Goal: Task Accomplishment & Management: Use online tool/utility

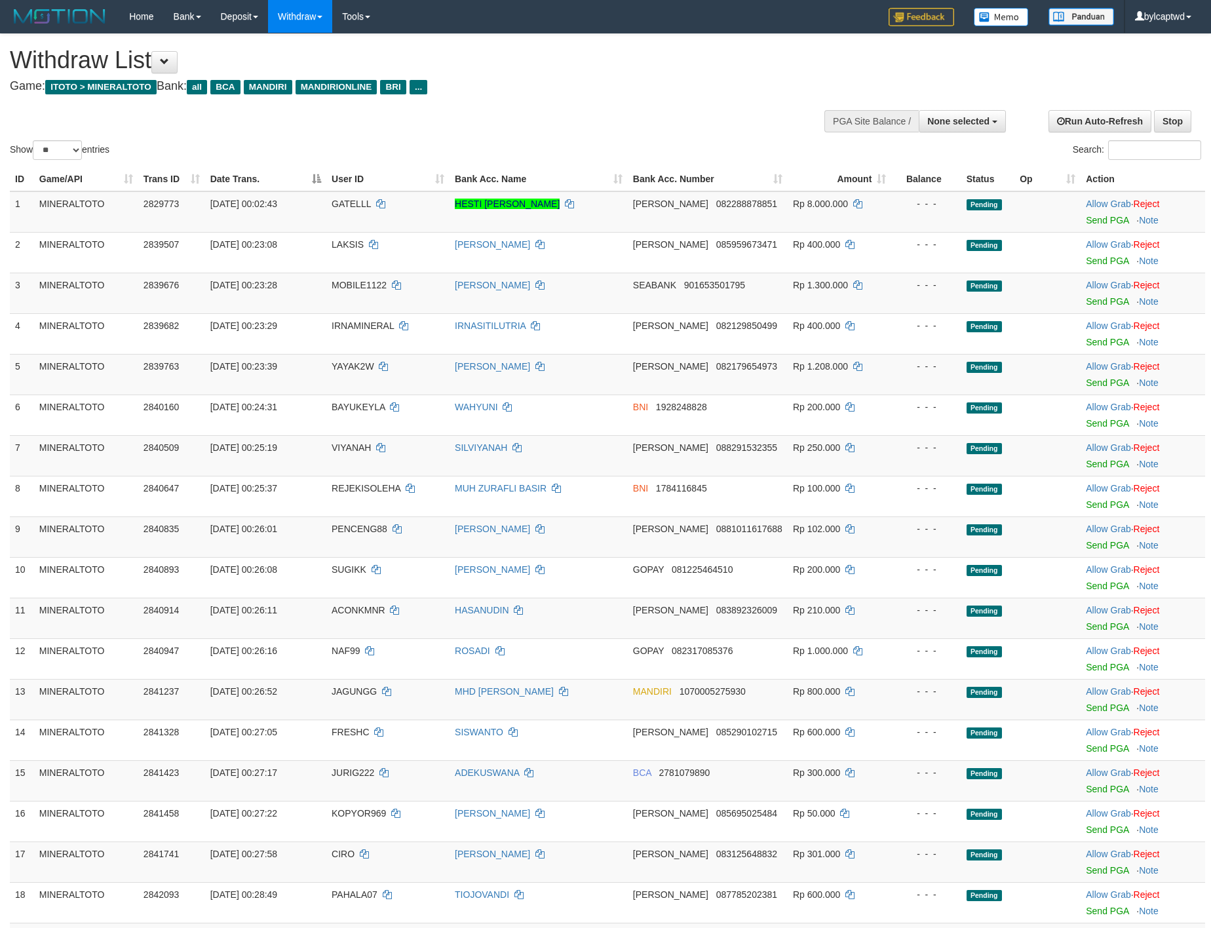
select select
select select "**"
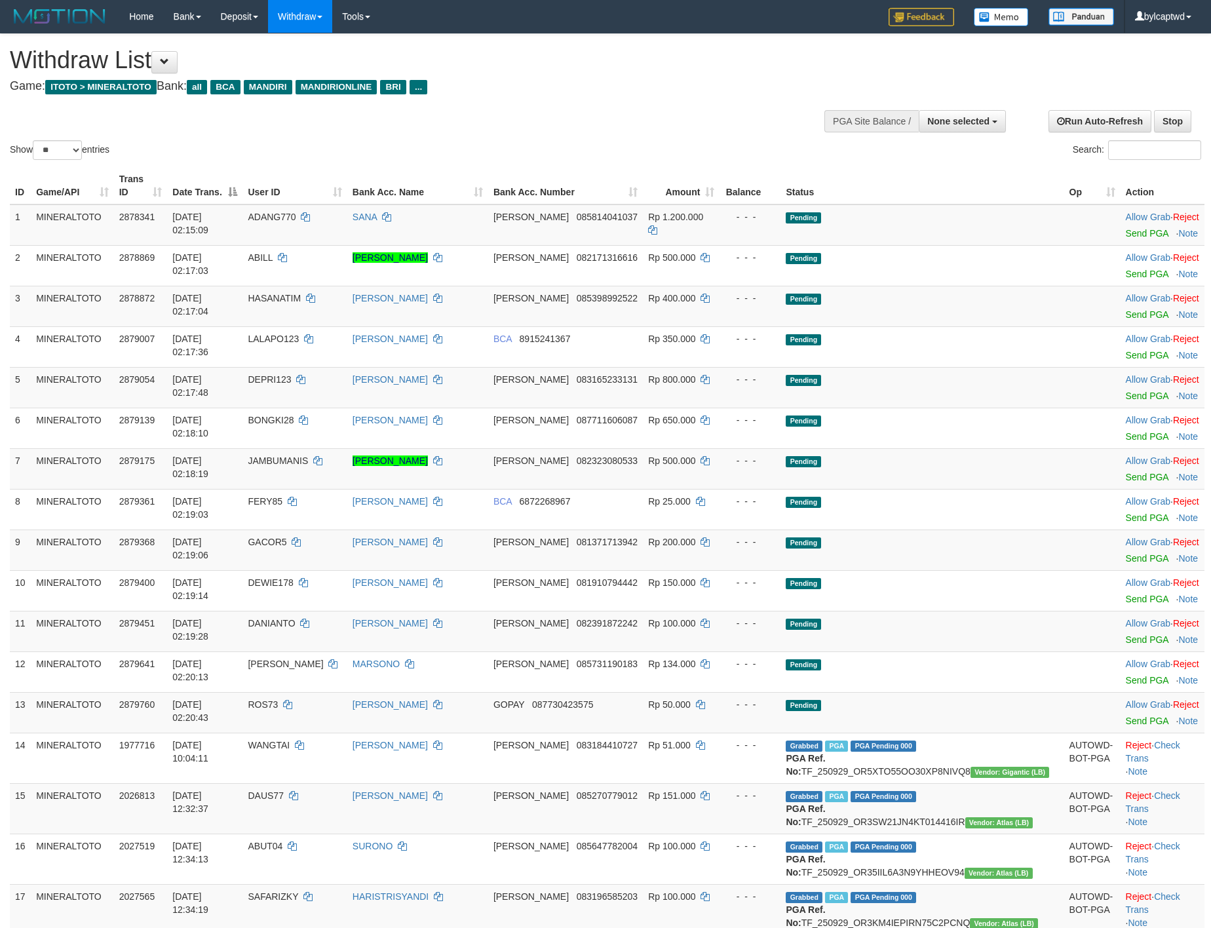
select select
select select "**"
click at [558, 79] on div "Withdraw List Game: ITOTO > MINERALTOTO Bank: all BCA MANDIRI MANDIRIONLINE BRI…" at bounding box center [402, 69] width 784 height 45
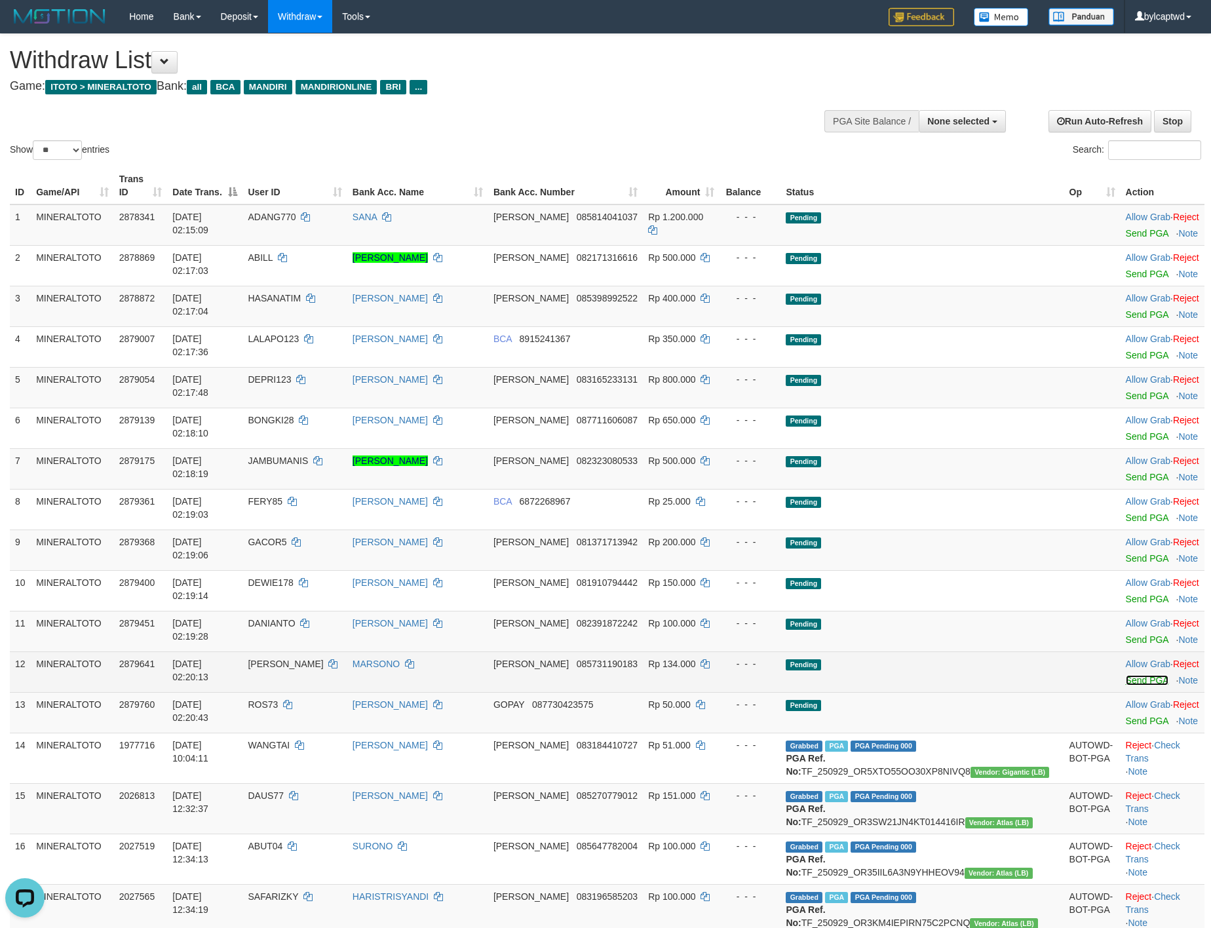
click at [1126, 680] on link "Send PGA" at bounding box center [1147, 680] width 43 height 10
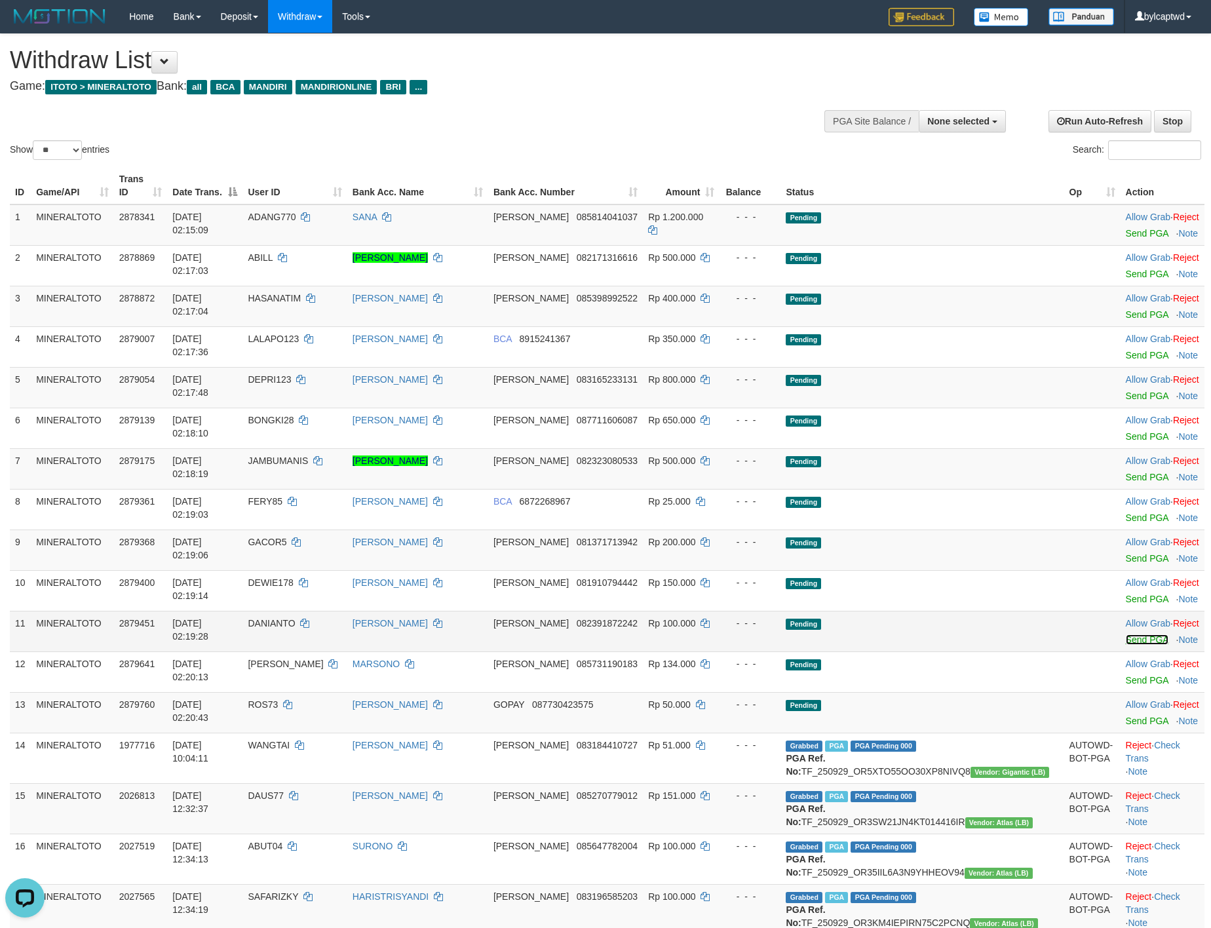
click at [1126, 637] on link "Send PGA" at bounding box center [1147, 639] width 43 height 10
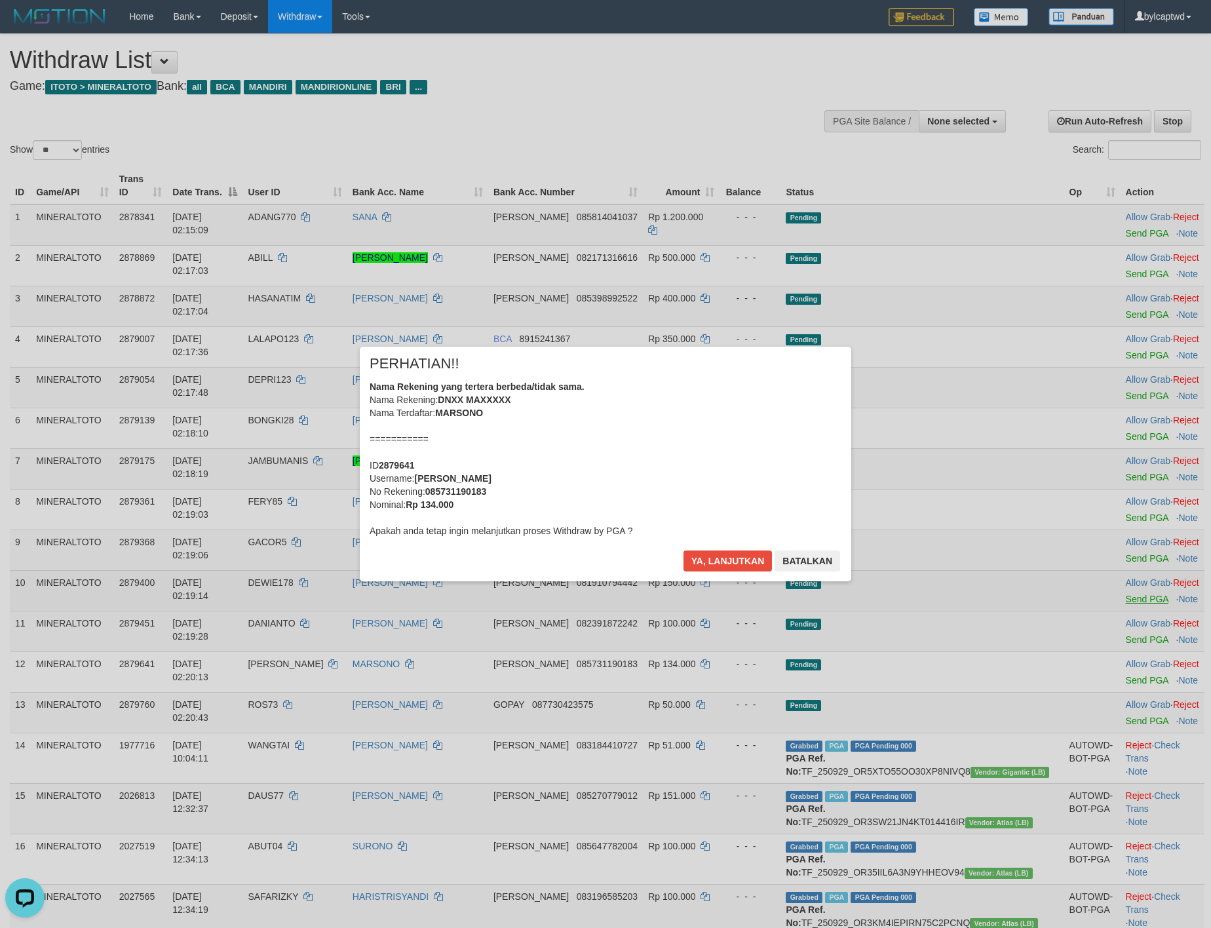
click at [1124, 598] on div "× PERHATIAN!! Nama Rekening yang tertera berbeda/tidak sama. Nama Rekening: DNX…" at bounding box center [605, 463] width 1211 height 287
click at [757, 441] on div "Nama Rekening yang tertera berbeda/tidak sama. Nama Rekening: DNXX MAXXXXX Nama…" at bounding box center [606, 458] width 472 height 157
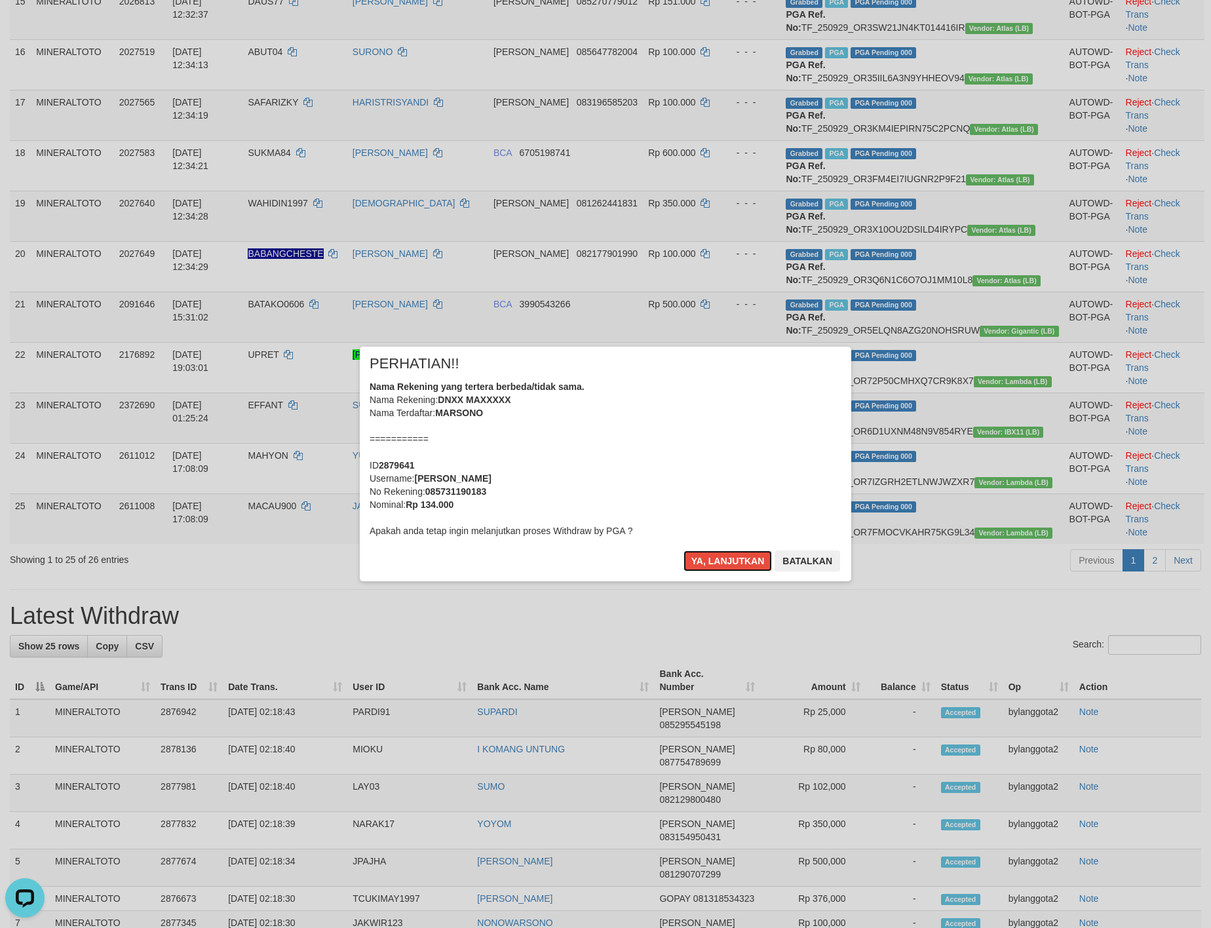
scroll to position [812, 0]
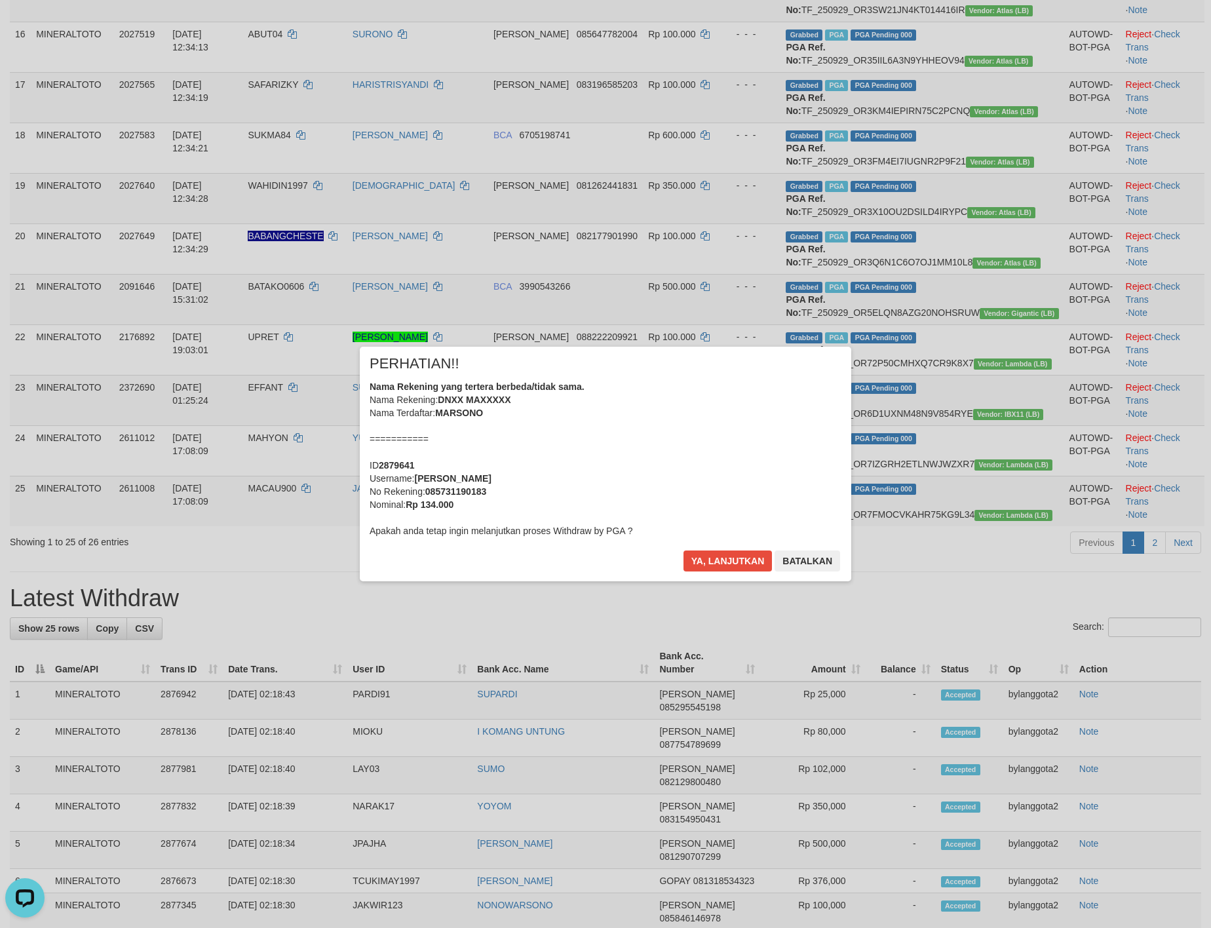
click at [769, 421] on div "Nama Rekening yang tertera berbeda/tidak sama. Nama Rekening: DNXX MAXXXXX Nama…" at bounding box center [606, 458] width 472 height 157
click at [683, 550] on button "Ya, lanjutkan" at bounding box center [727, 560] width 89 height 21
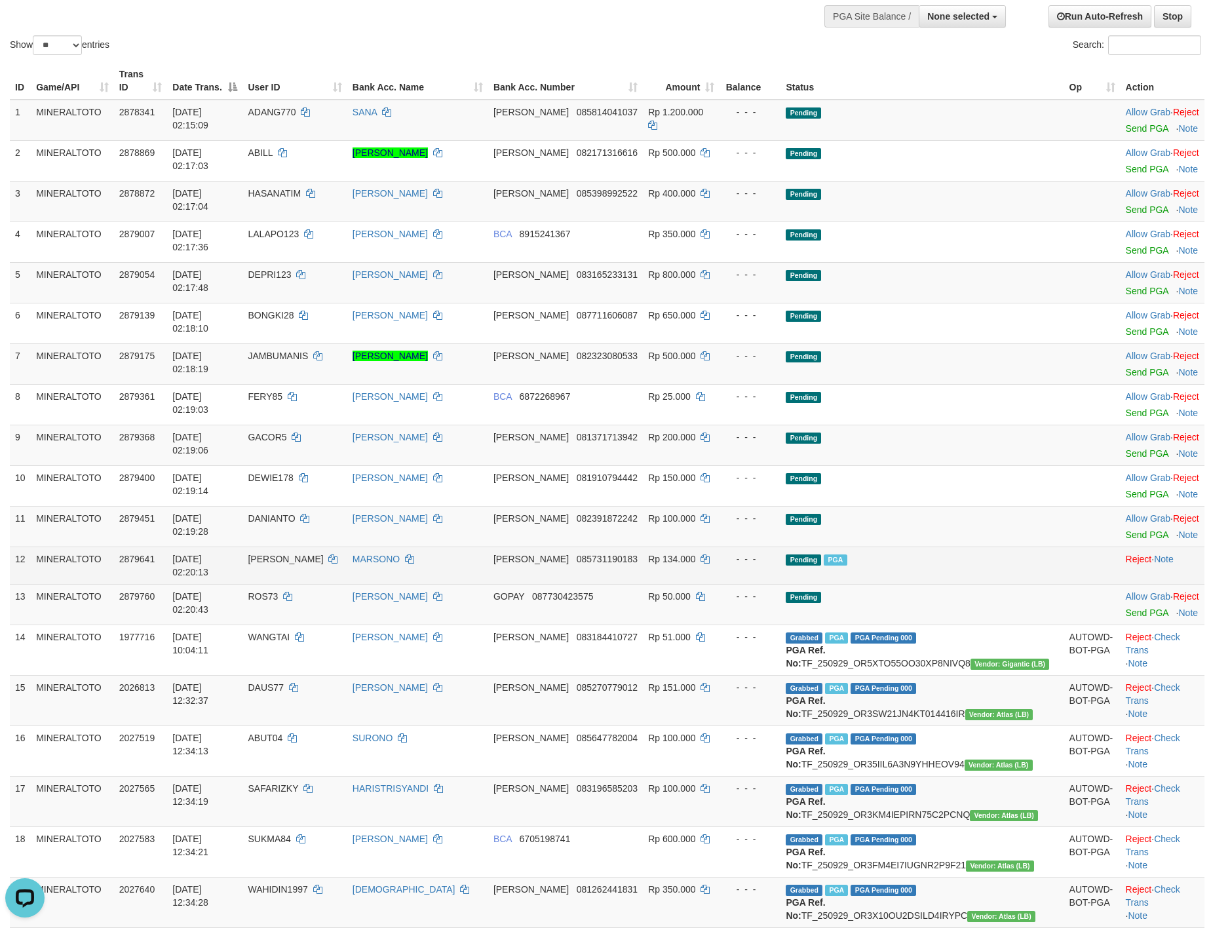
scroll to position [0, 0]
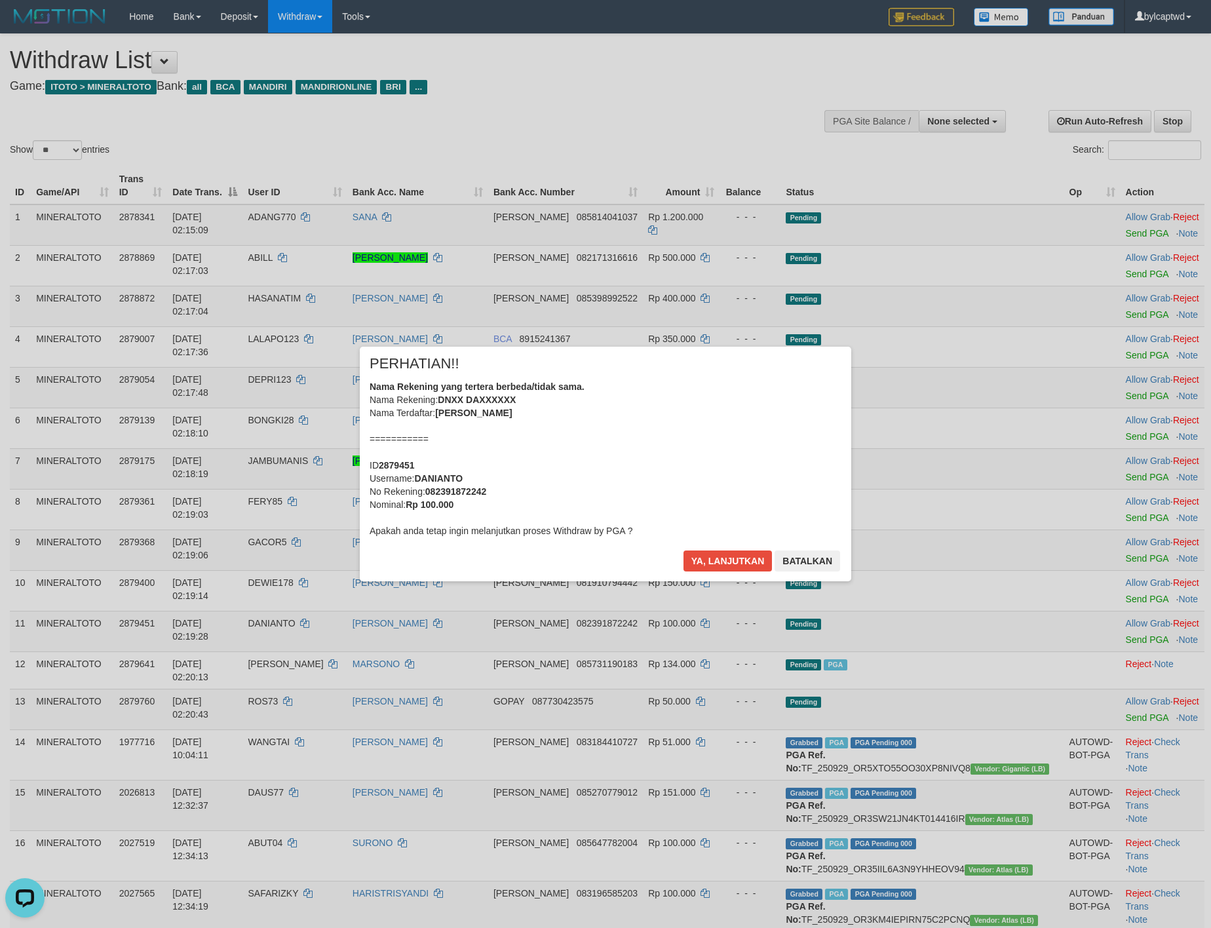
click at [757, 484] on div "Nama Rekening yang tertera berbeda/tidak sama. Nama Rekening: DNXX DAXXXXXX Nam…" at bounding box center [606, 458] width 472 height 157
click at [683, 550] on button "Ya, lanjutkan" at bounding box center [727, 560] width 89 height 21
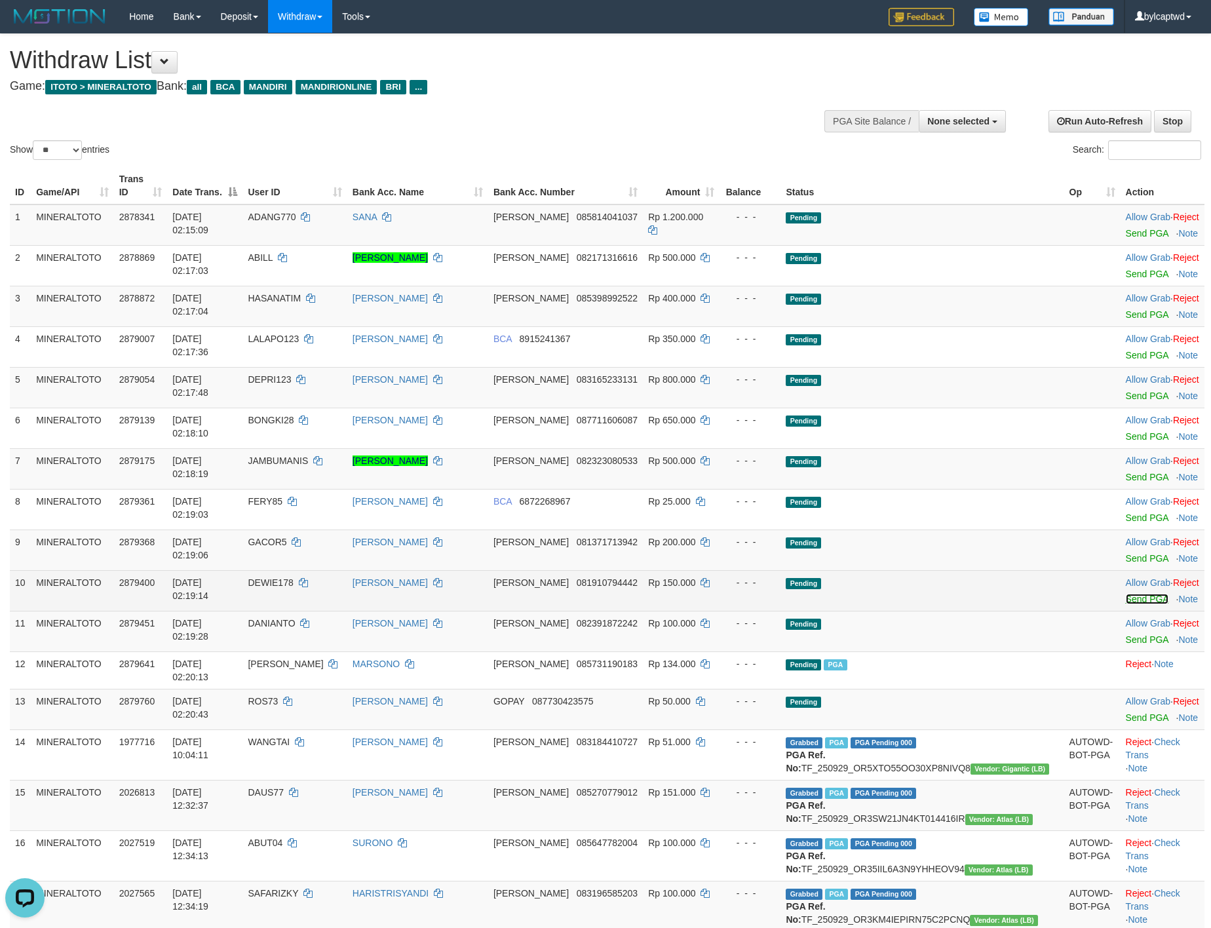
click at [1130, 602] on link "Send PGA" at bounding box center [1147, 599] width 43 height 10
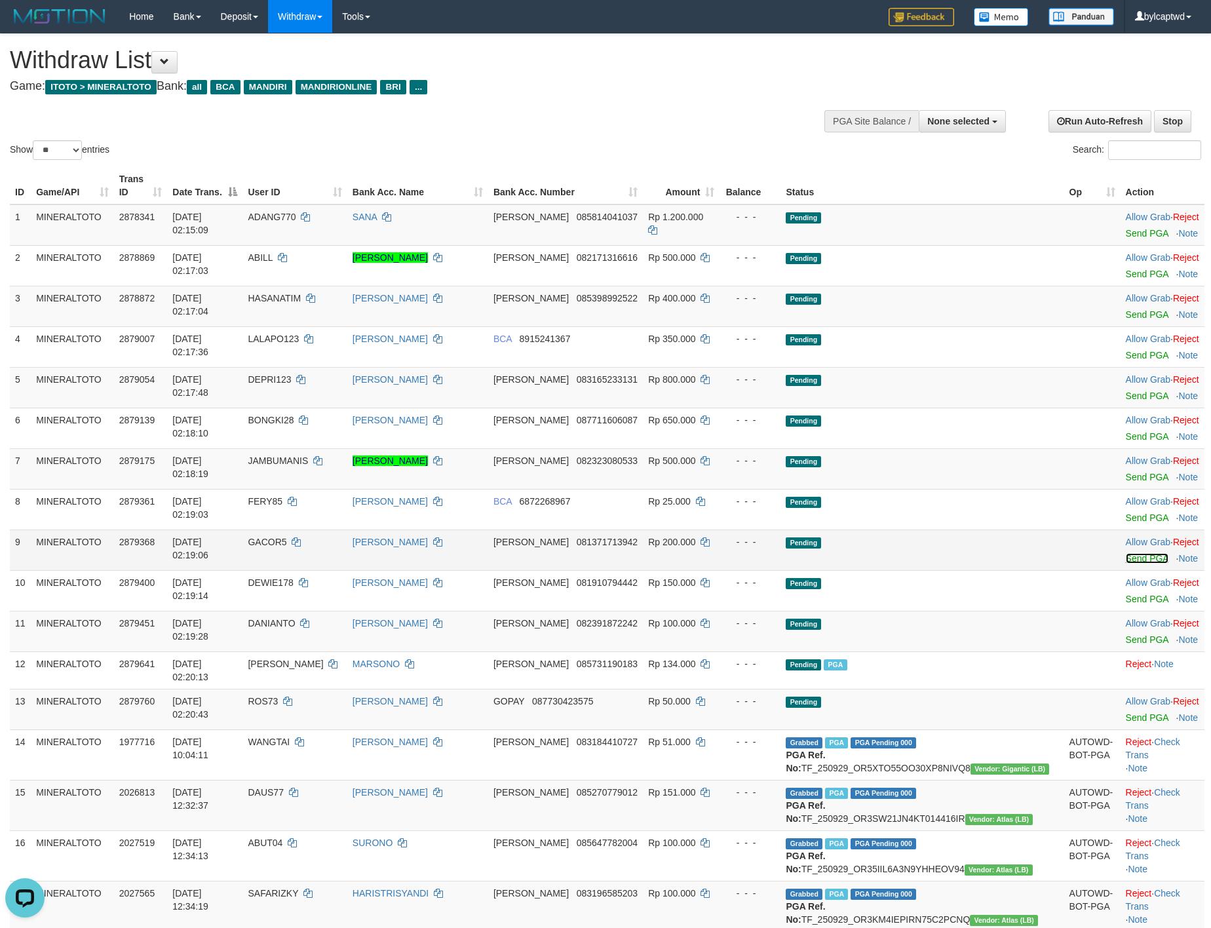
click at [1126, 560] on link "Send PGA" at bounding box center [1147, 558] width 43 height 10
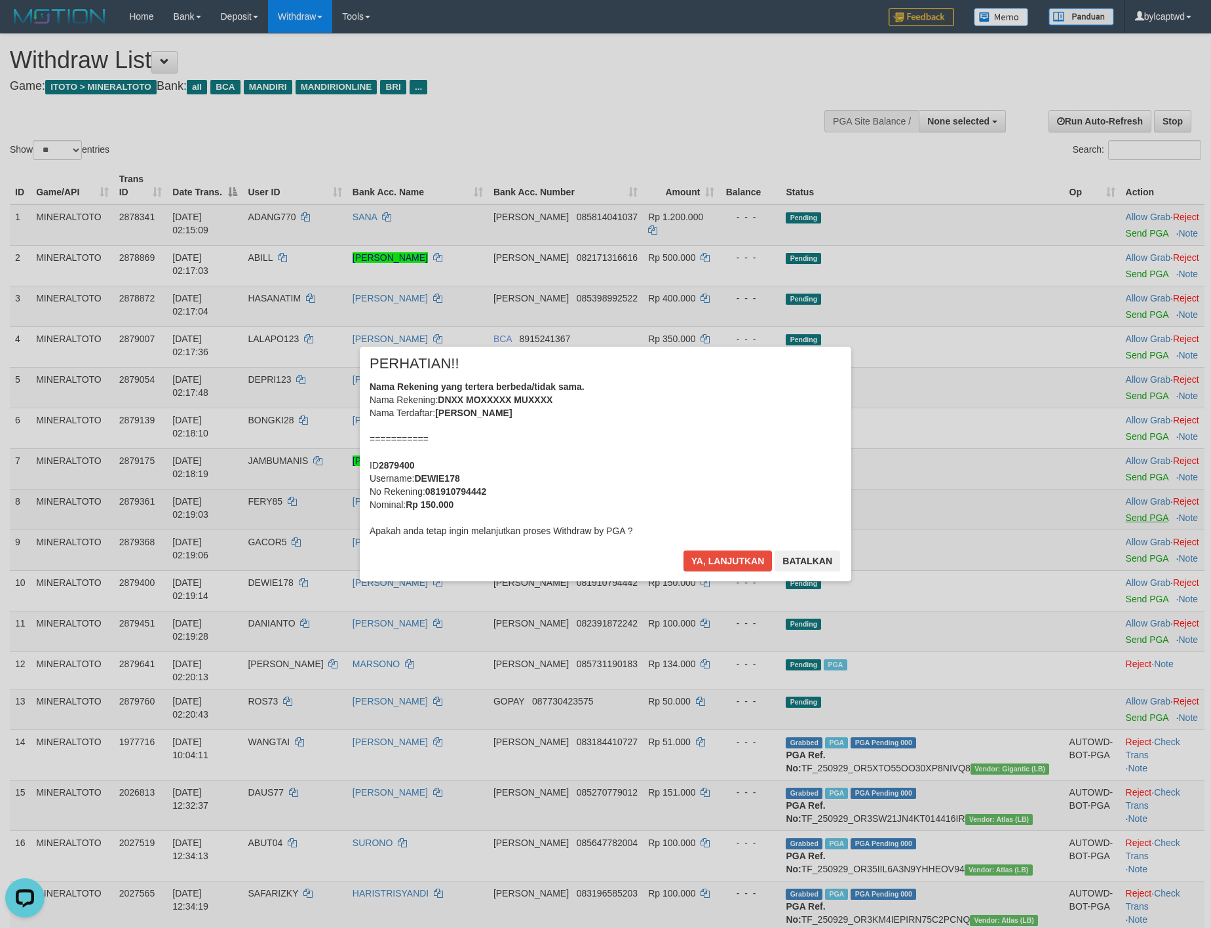
click at [1119, 518] on div "× PERHATIAN!! Nama Rekening yang tertera berbeda/tidak sama. Nama Rekening: DNX…" at bounding box center [605, 463] width 1211 height 287
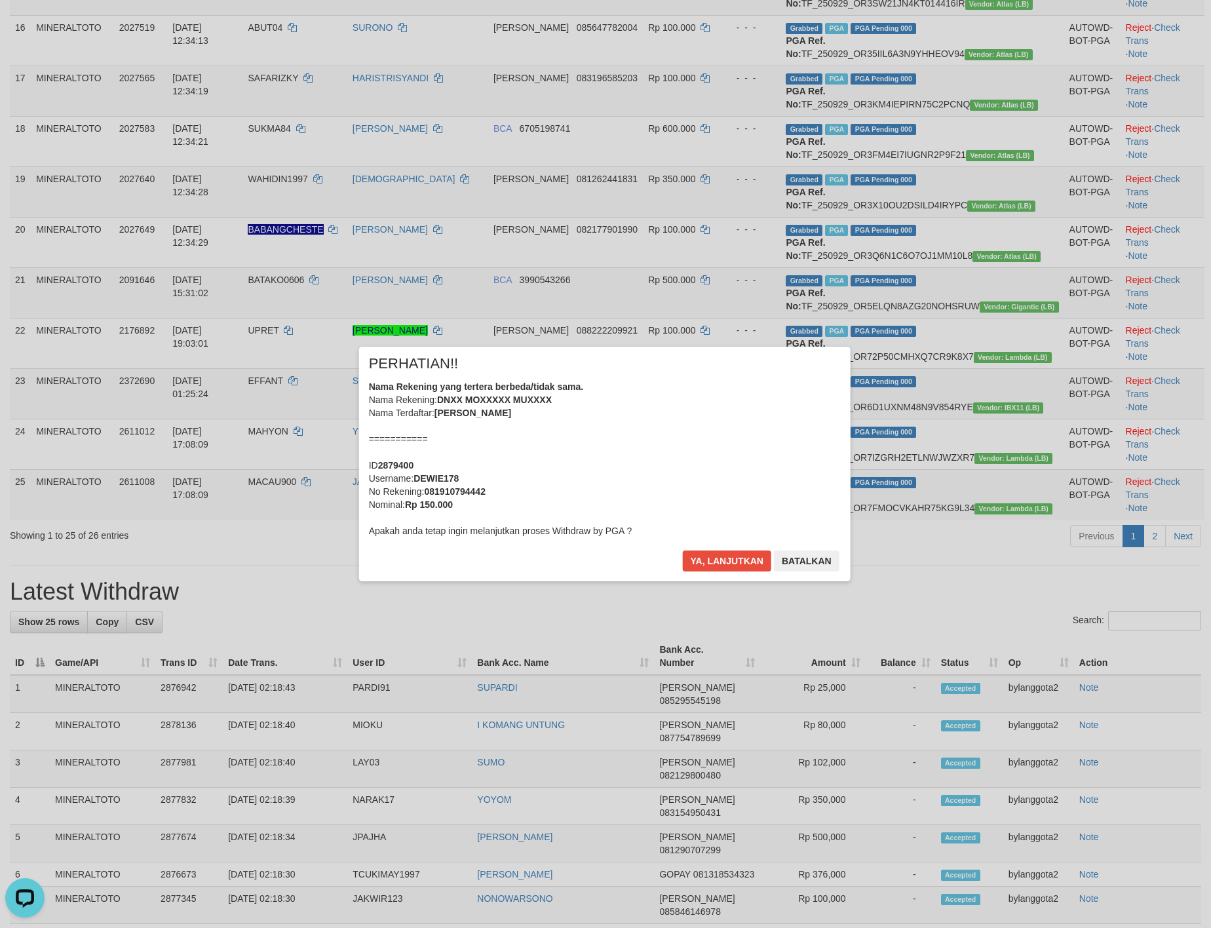
click at [603, 394] on div "Nama Rekening yang tertera berbeda/tidak sama. Nama Rekening: DNXX MOXXXXX MUXX…" at bounding box center [606, 458] width 472 height 157
click at [683, 550] on button "Ya, lanjutkan" at bounding box center [727, 560] width 89 height 21
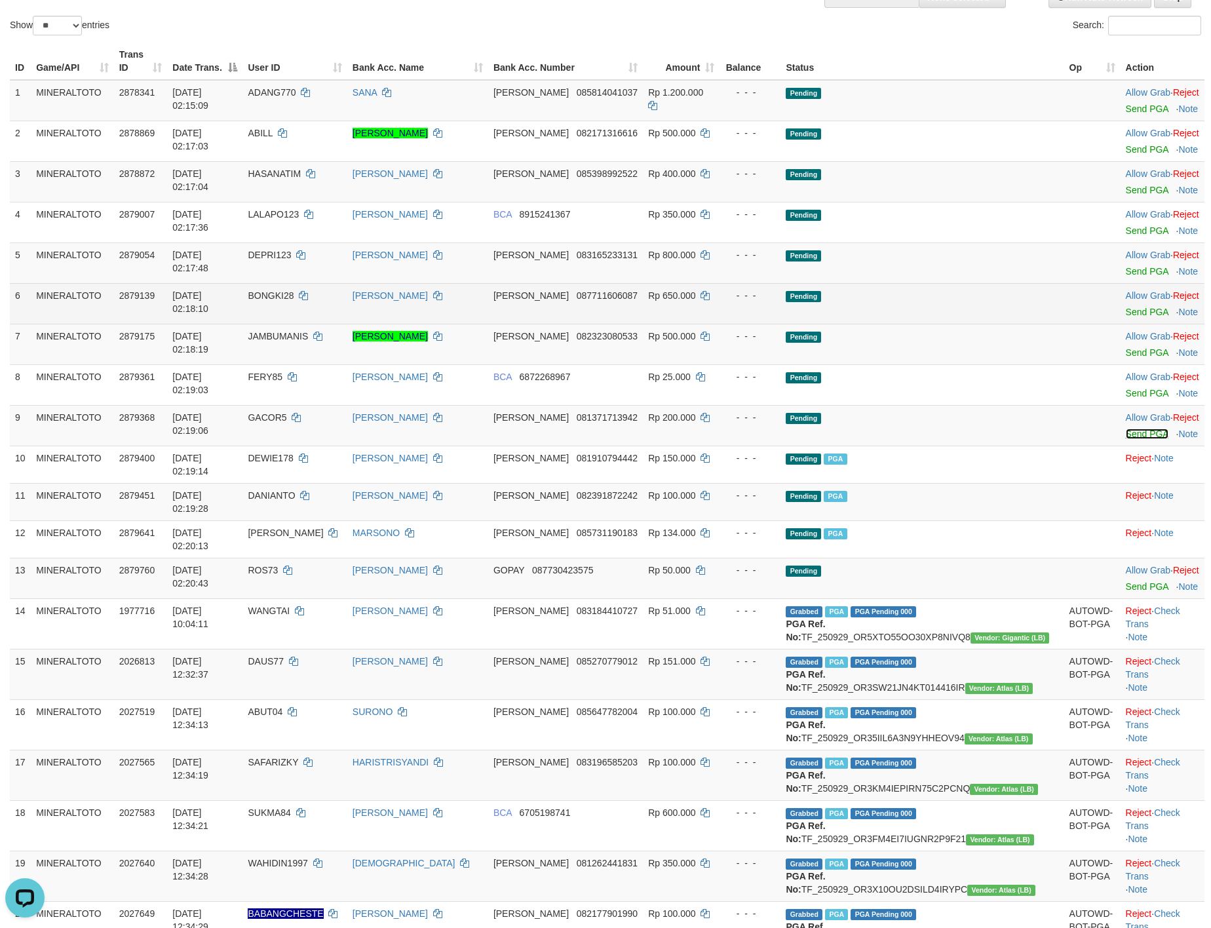
scroll to position [83, 0]
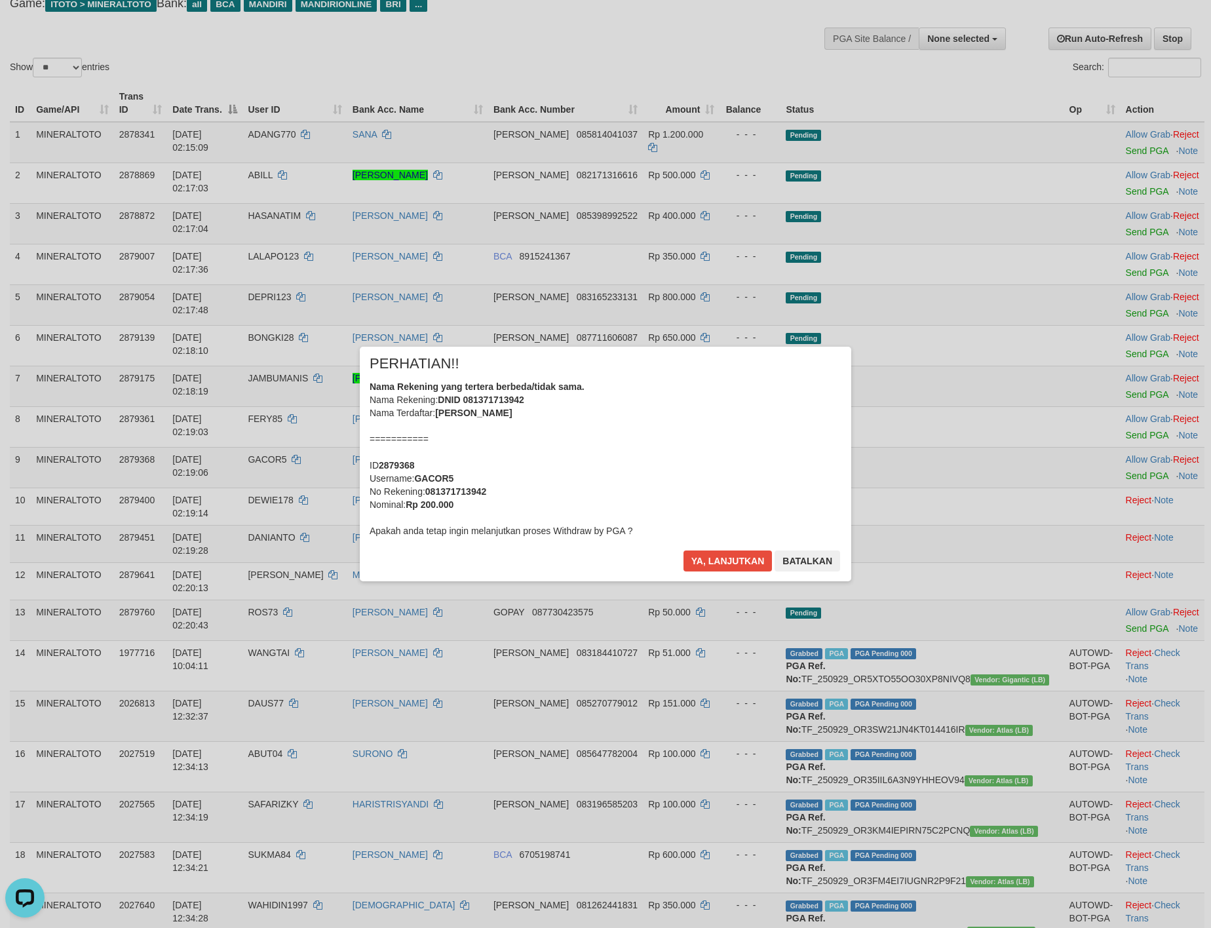
click at [619, 448] on div "Nama Rekening yang tertera berbeda/tidak sama. Nama Rekening: DNID 081371713942…" at bounding box center [606, 458] width 472 height 157
click at [829, 554] on button "Batalkan" at bounding box center [807, 560] width 66 height 21
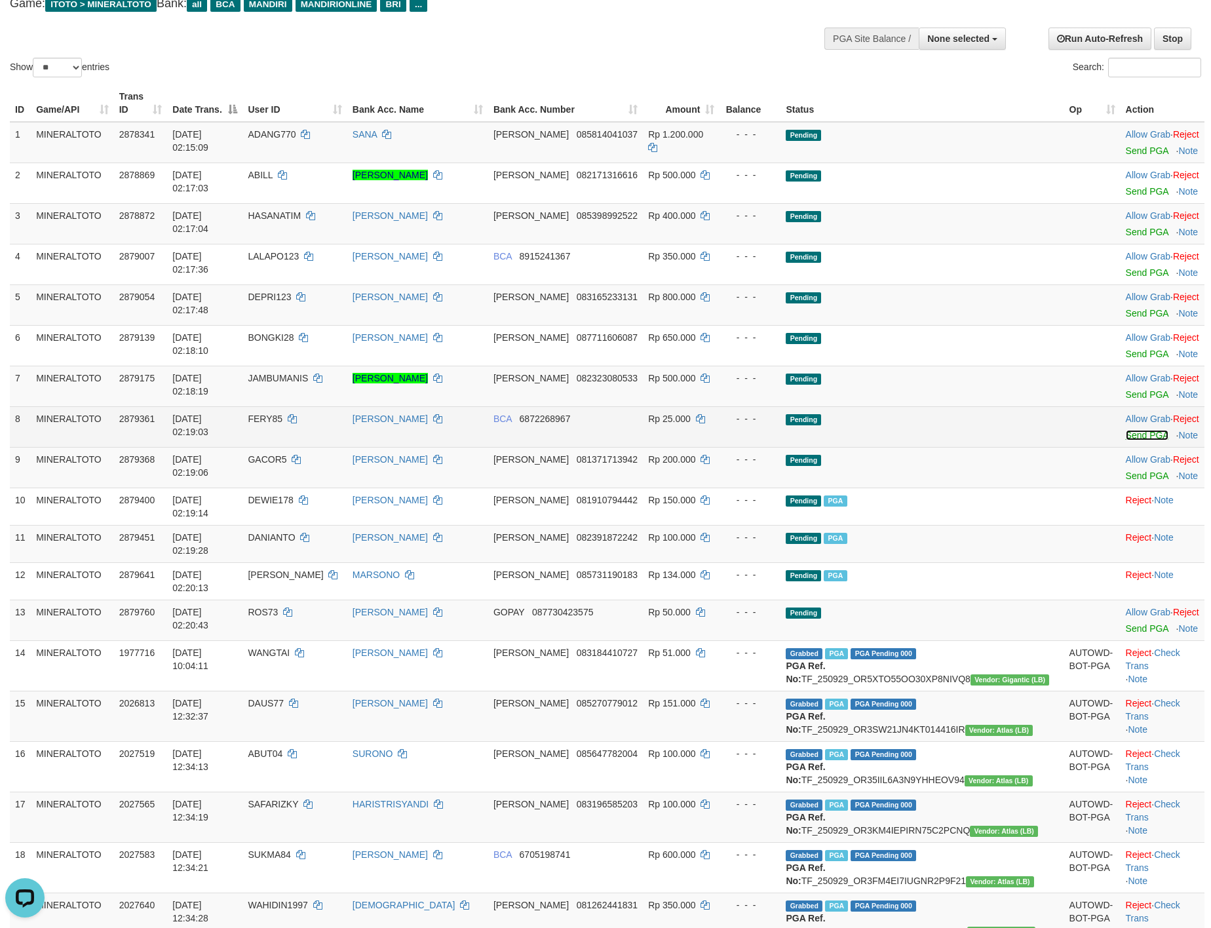
click at [1126, 434] on link "Send PGA" at bounding box center [1147, 435] width 43 height 10
click at [1122, 389] on td "Allow Grab · Reject Send PGA · Note" at bounding box center [1162, 386] width 84 height 41
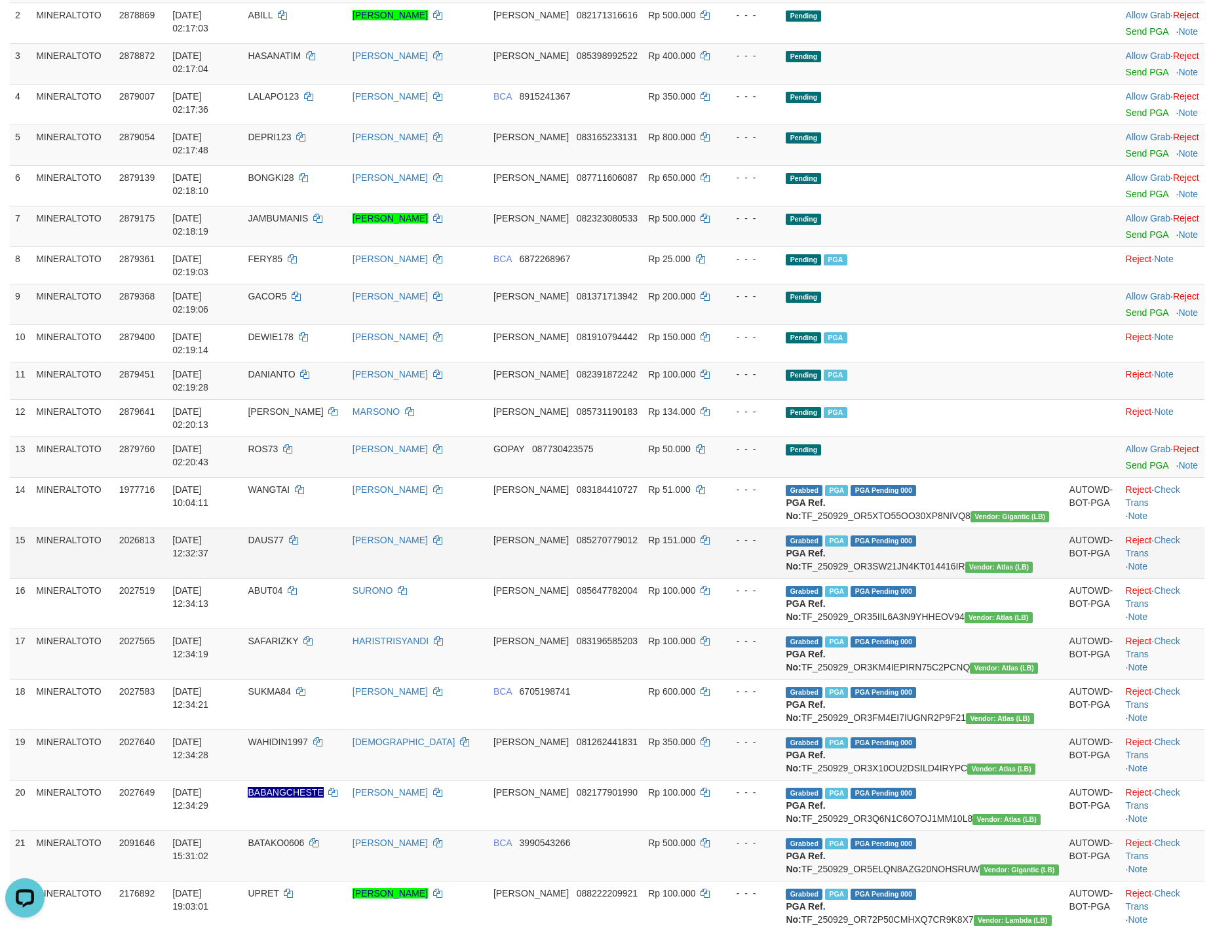
scroll to position [60, 0]
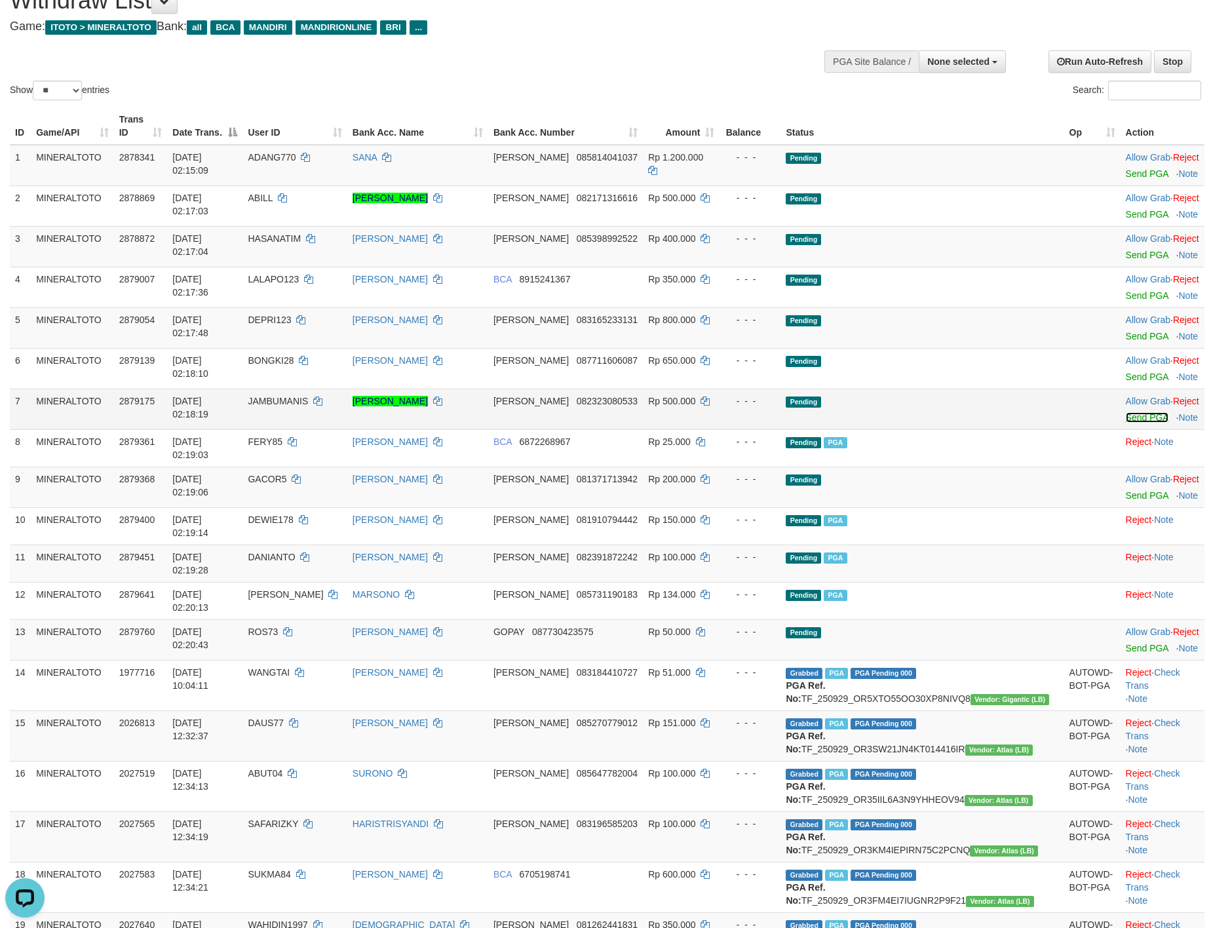
click at [1126, 417] on link "Send PGA" at bounding box center [1147, 417] width 43 height 10
click at [1126, 375] on link "Send PGA" at bounding box center [1147, 376] width 43 height 10
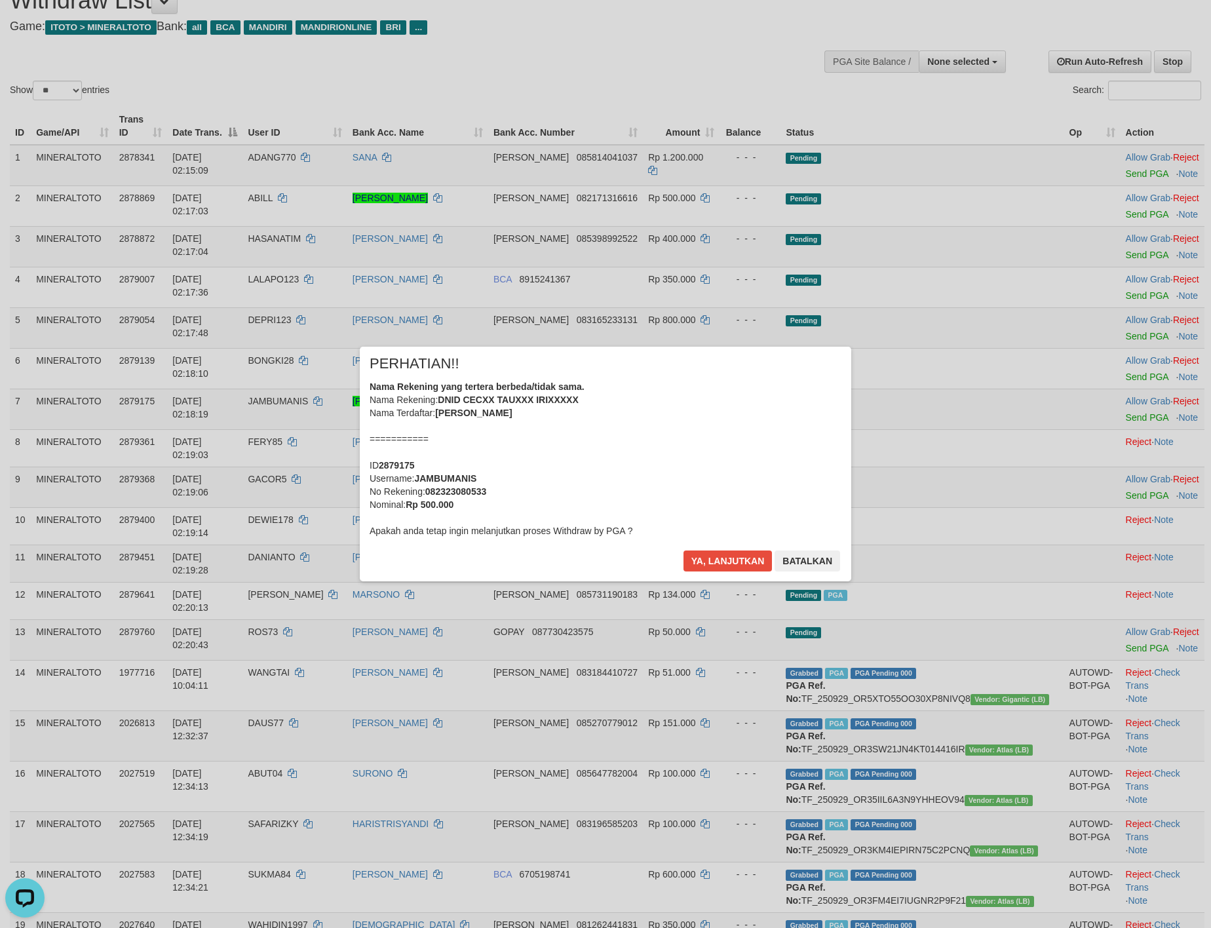
click at [743, 387] on div "Nama Rekening yang tertera berbeda/tidak sama. Nama Rekening: DNID CECXX TAUXXX…" at bounding box center [606, 458] width 472 height 157
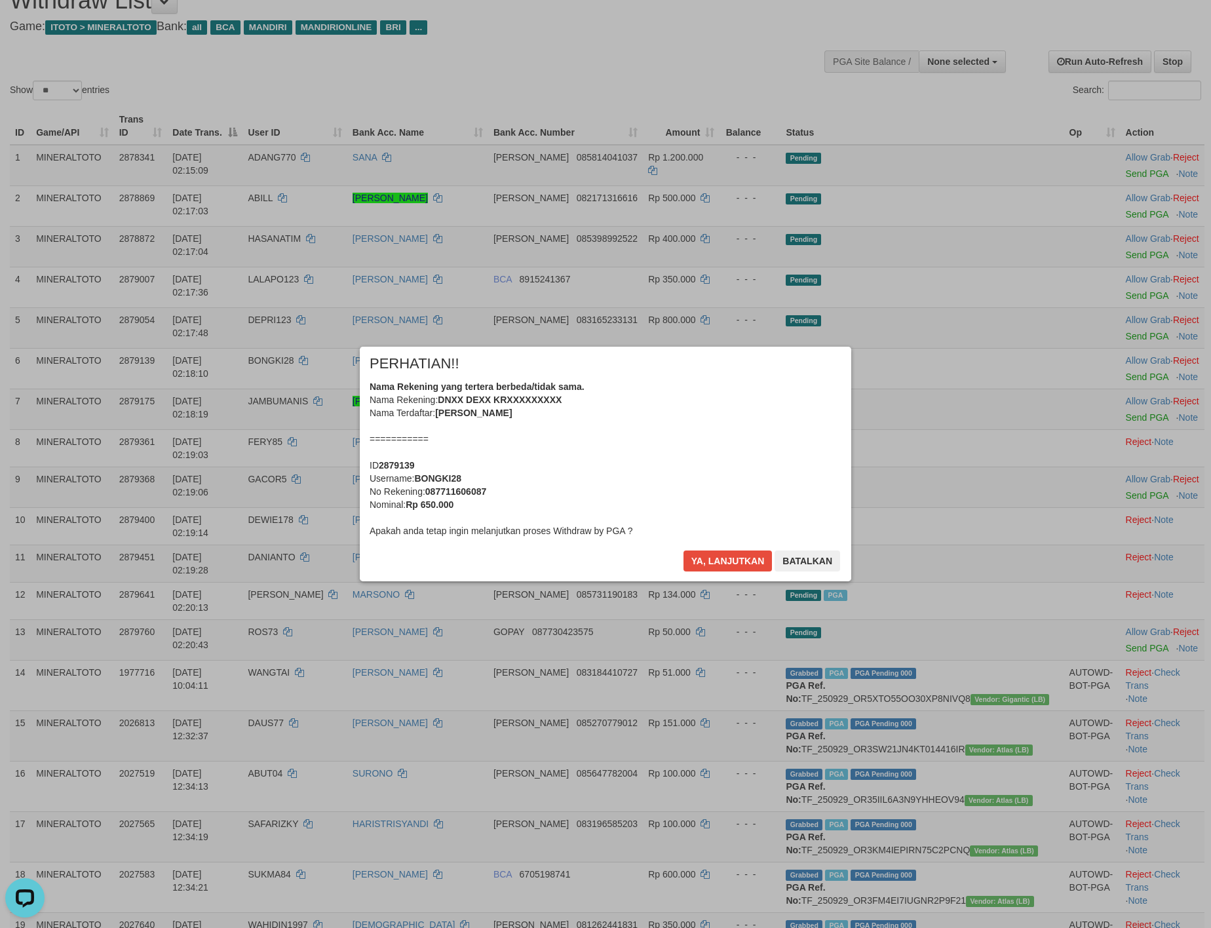
click at [717, 444] on div "Nama Rekening yang tertera berbeda/tidak sama. Nama Rekening: DNXX DEXX KRXXXXX…" at bounding box center [606, 458] width 472 height 157
click at [683, 550] on button "Ya, lanjutkan" at bounding box center [727, 560] width 89 height 21
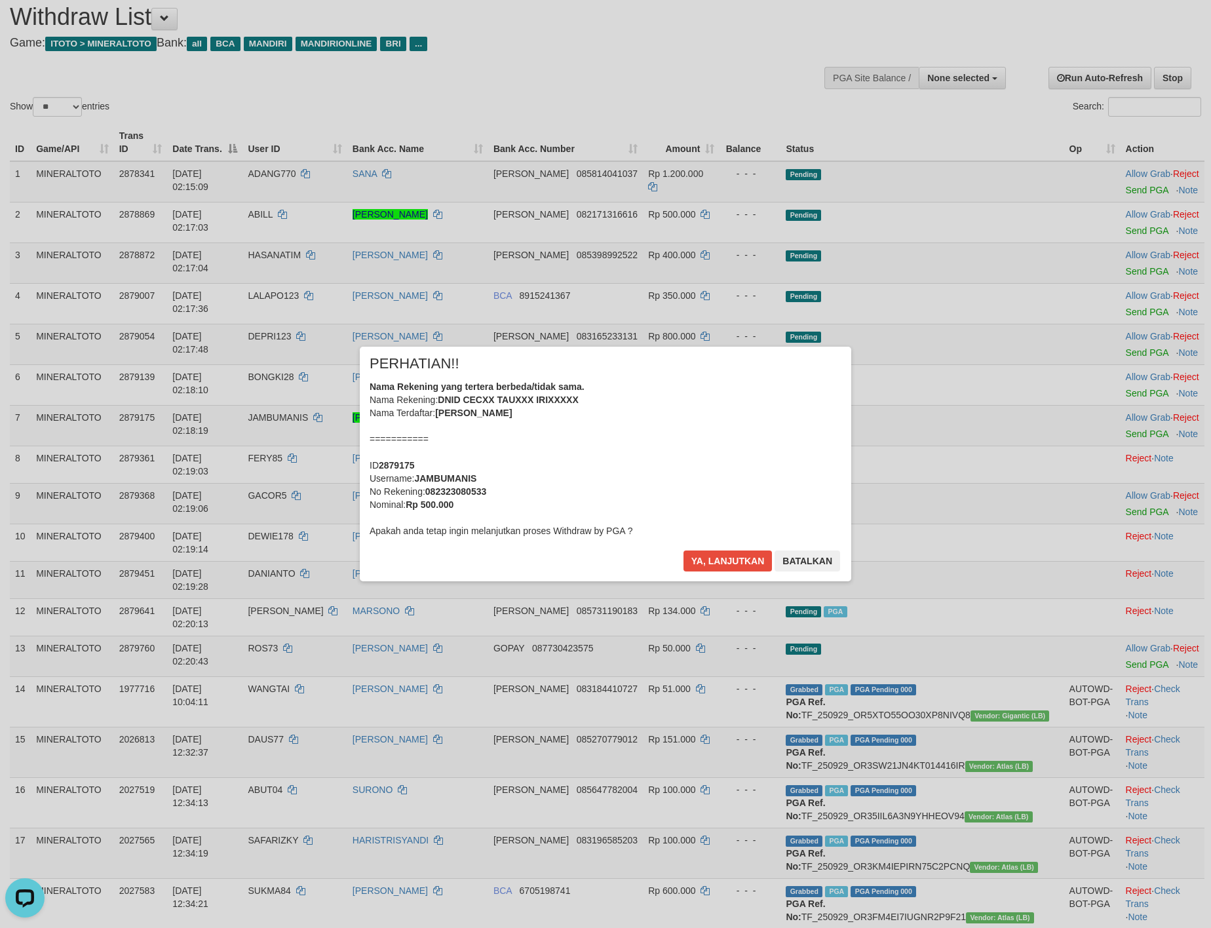
click at [715, 443] on div "Nama Rekening yang tertera berbeda/tidak sama. Nama Rekening: DNID CECXX TAUXXX…" at bounding box center [606, 458] width 472 height 157
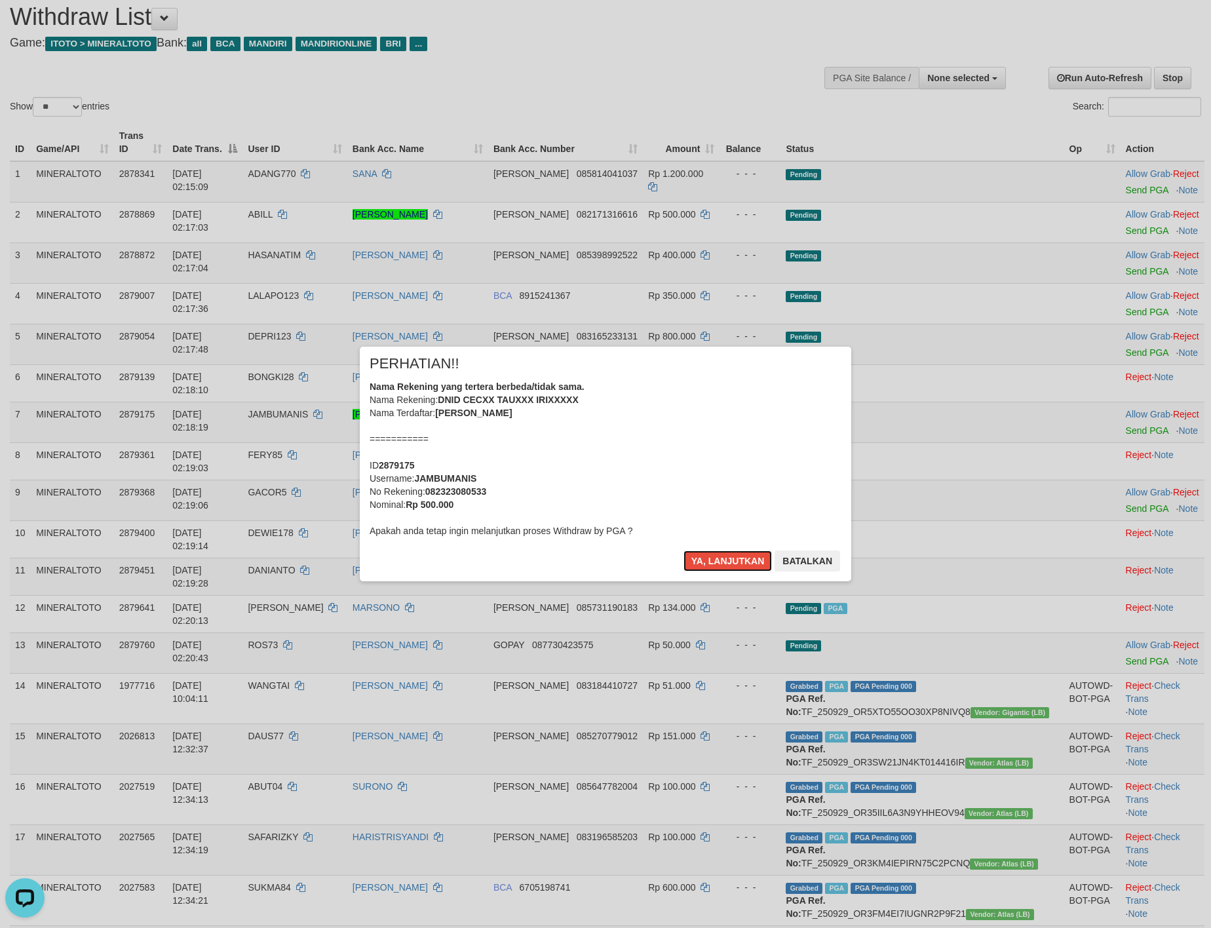
click at [683, 550] on button "Ya, lanjutkan" at bounding box center [727, 560] width 89 height 21
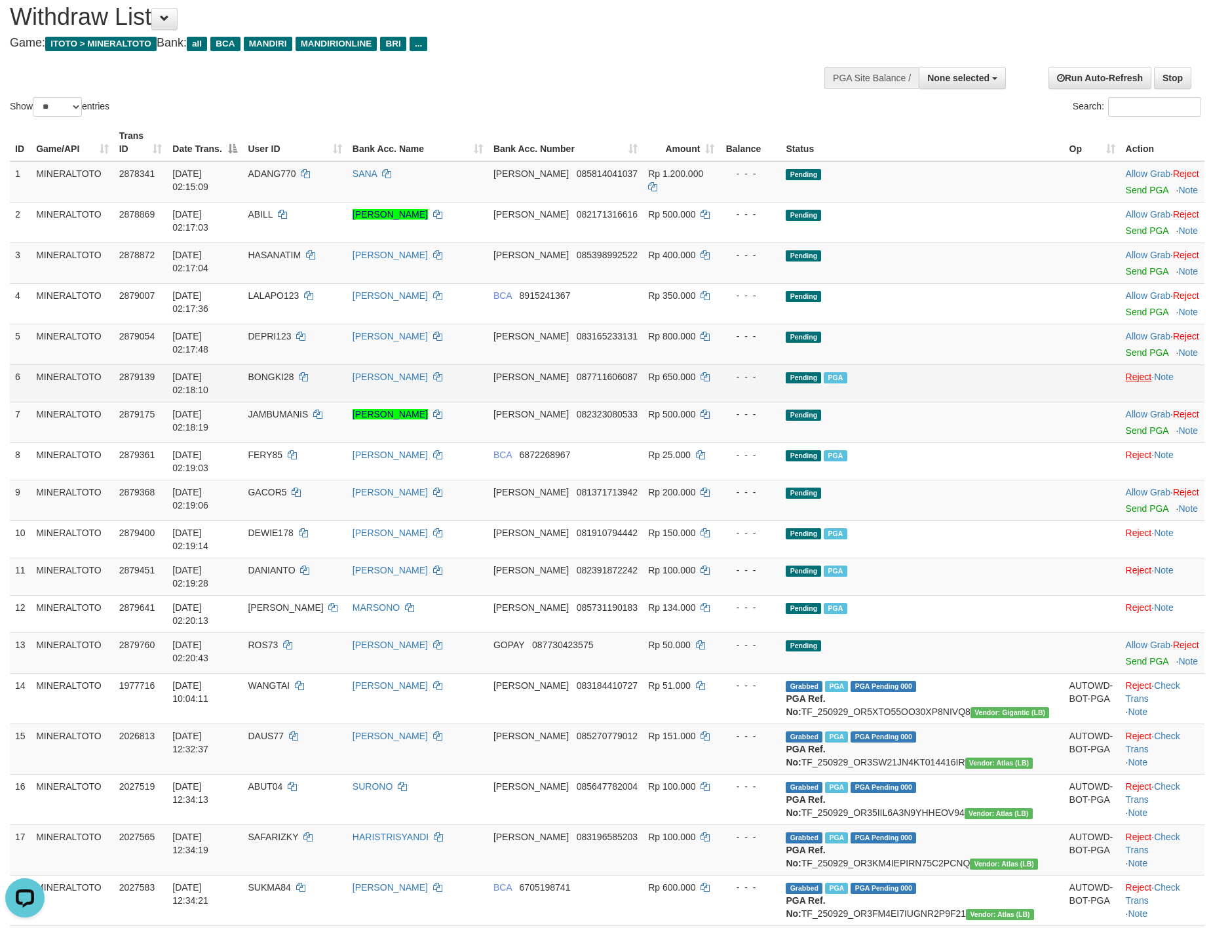
scroll to position [26, 0]
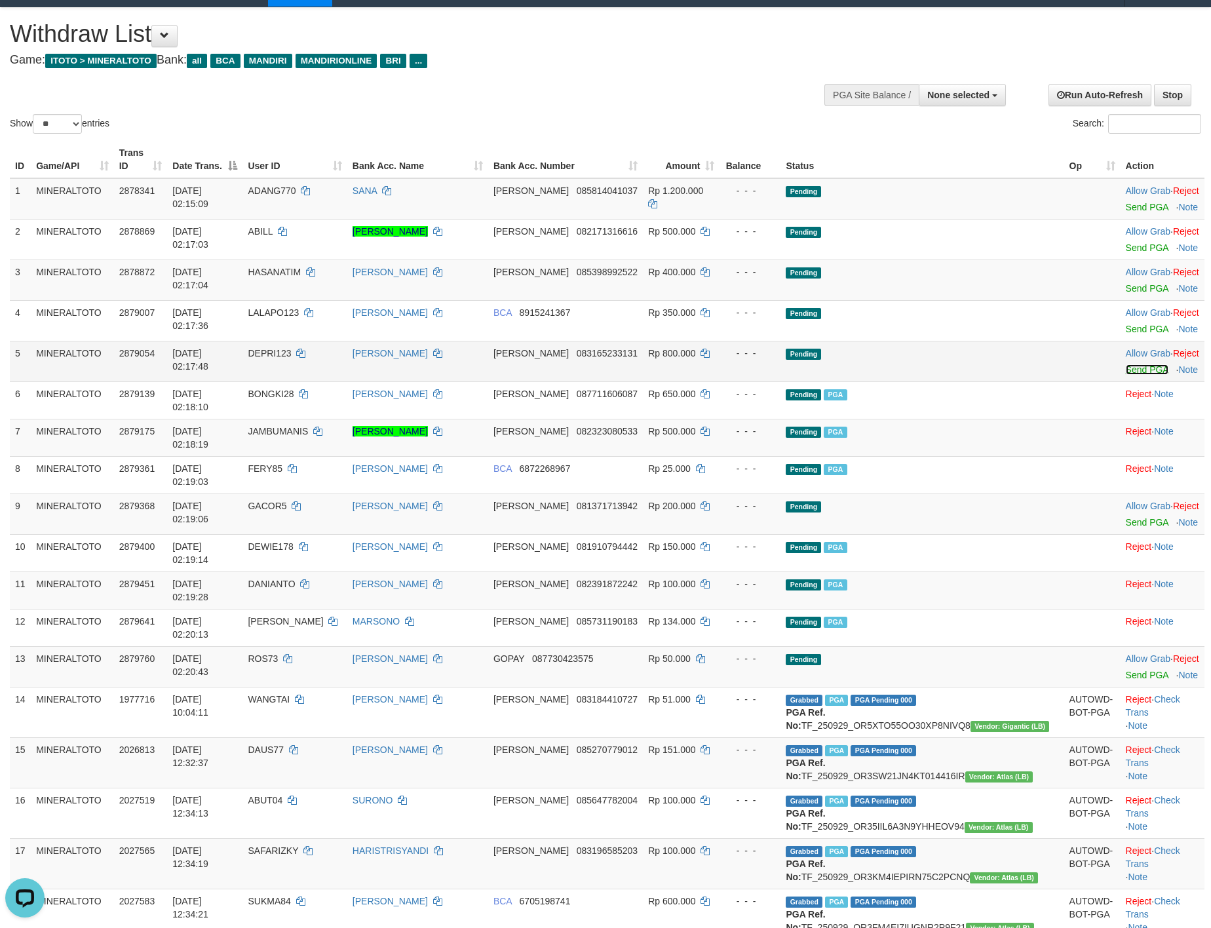
click at [1131, 368] on link "Send PGA" at bounding box center [1147, 369] width 43 height 10
click at [1127, 326] on link "Send PGA" at bounding box center [1147, 329] width 43 height 10
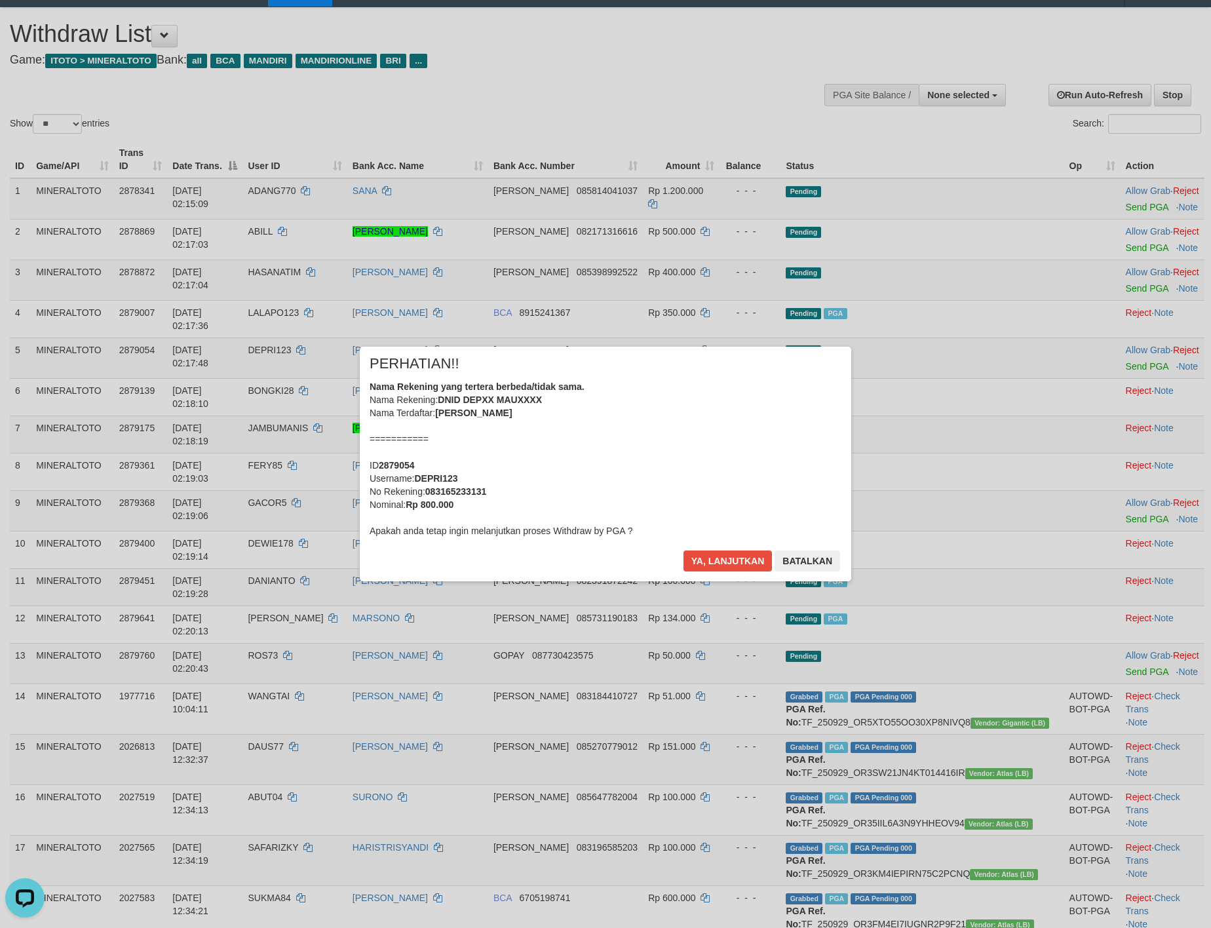
scroll to position [10, 0]
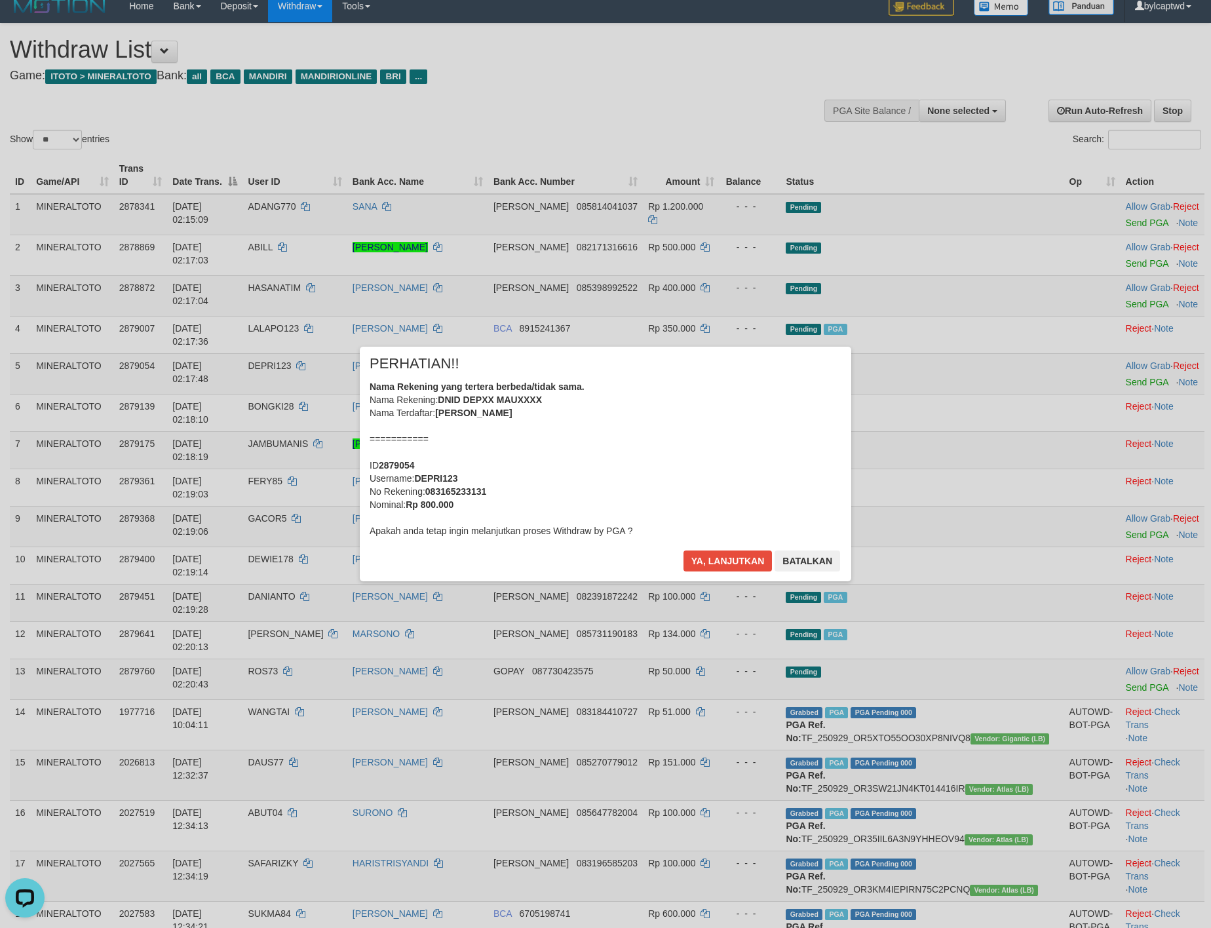
click at [671, 400] on div "Nama Rekening yang tertera berbeda/tidak sama. Nama Rekening: DNID DEPXX MAUXXX…" at bounding box center [606, 458] width 472 height 157
click at [683, 550] on button "Ya, lanjutkan" at bounding box center [727, 560] width 89 height 21
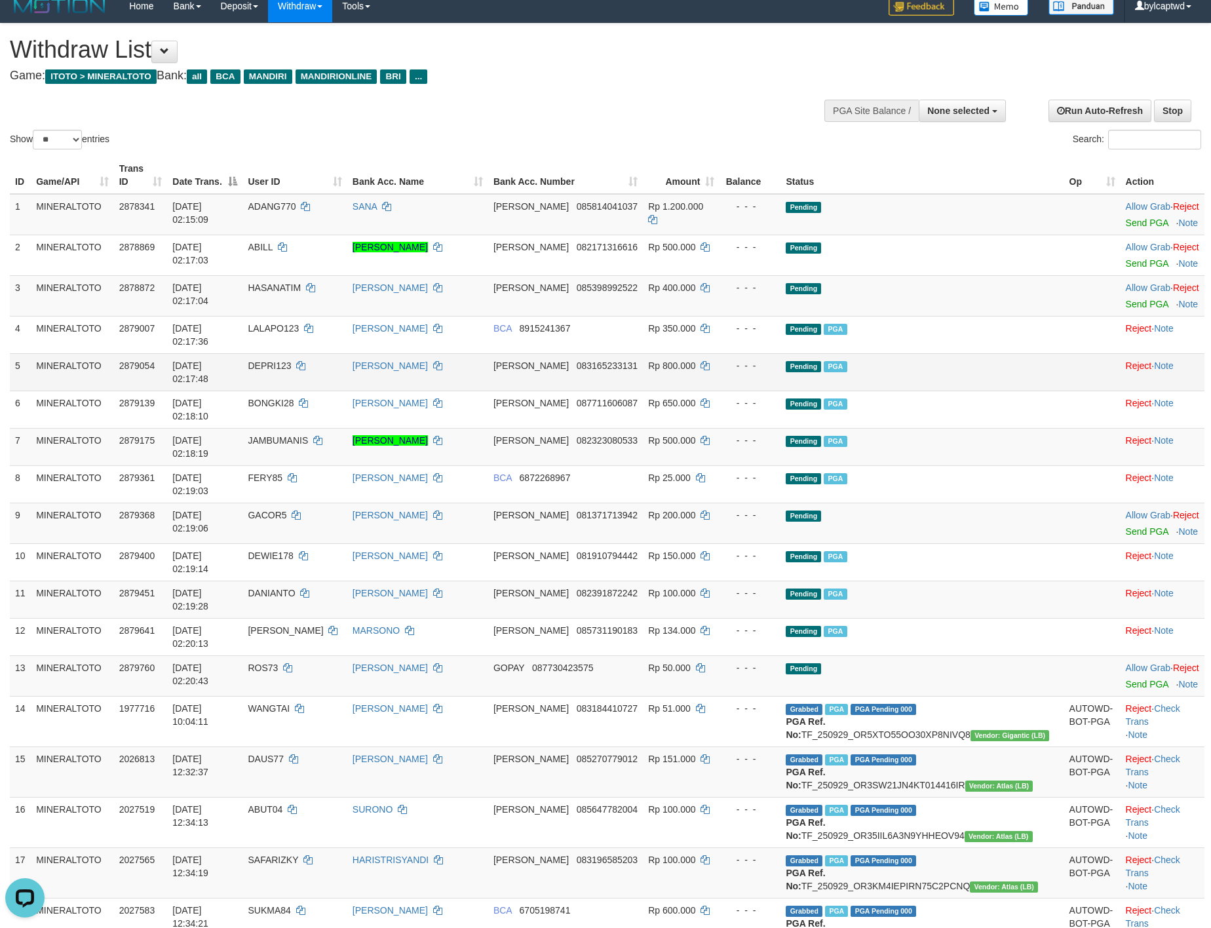
scroll to position [0, 0]
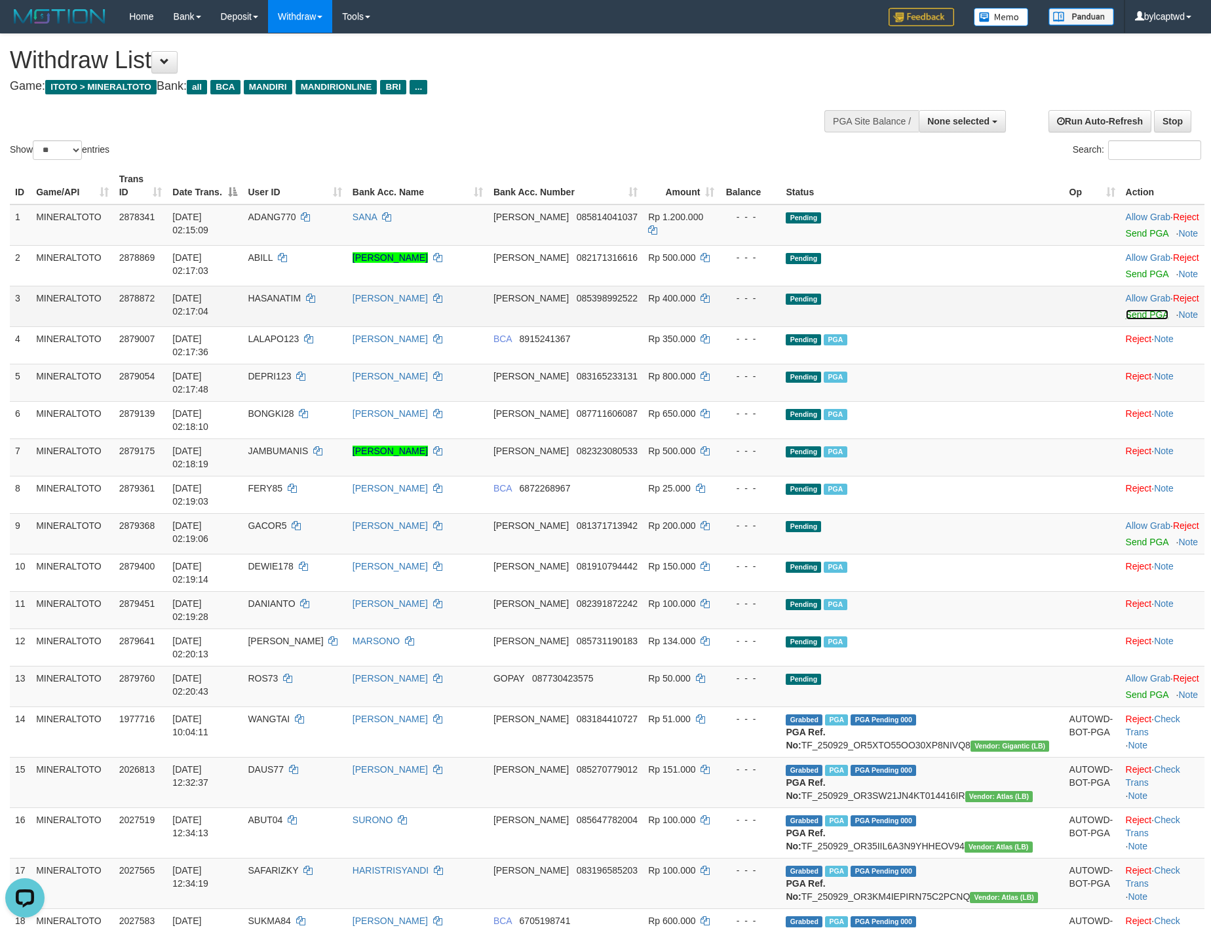
click at [1126, 315] on link "Send PGA" at bounding box center [1147, 314] width 43 height 10
click at [1126, 271] on link "Send PGA" at bounding box center [1147, 274] width 43 height 10
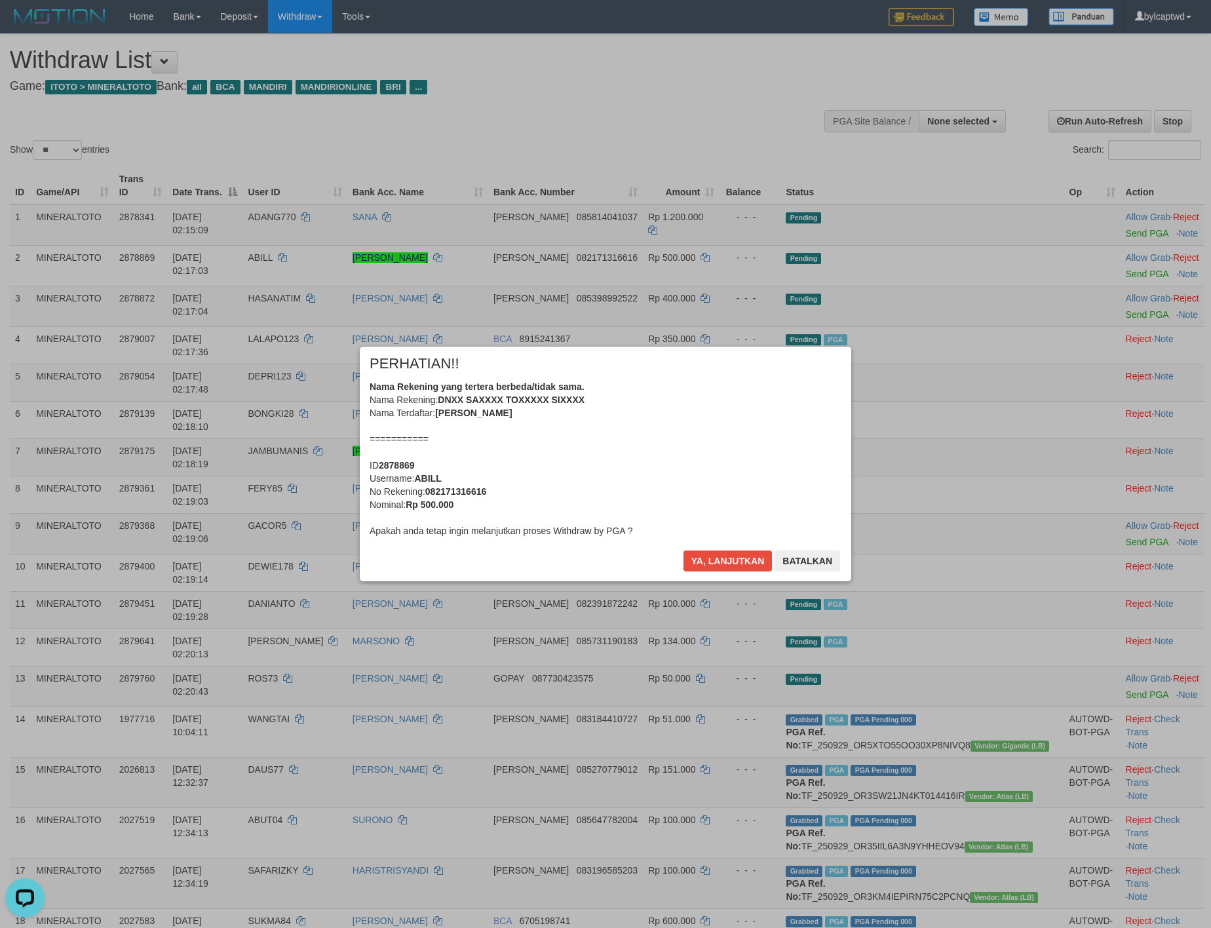
click at [718, 439] on div "Nama Rekening yang tertera berbeda/tidak sama. Nama Rekening: DNXX SAXXXX TOXXX…" at bounding box center [606, 458] width 472 height 157
click at [683, 550] on button "Ya, lanjutkan" at bounding box center [727, 560] width 89 height 21
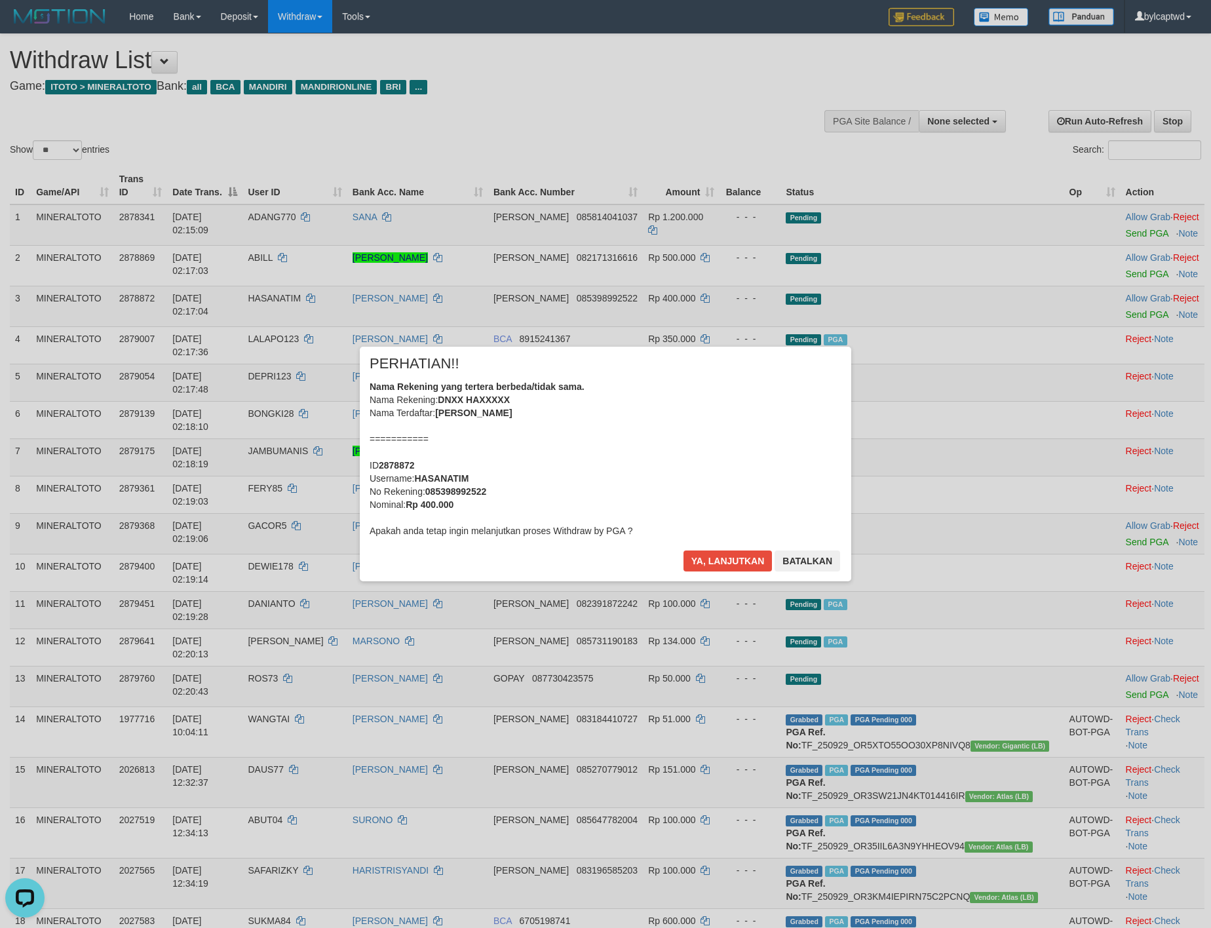
click at [732, 431] on div "Nama Rekening yang tertera berbeda/tidak sama. Nama Rekening: DNXX HAXXXXX Nama…" at bounding box center [606, 458] width 472 height 157
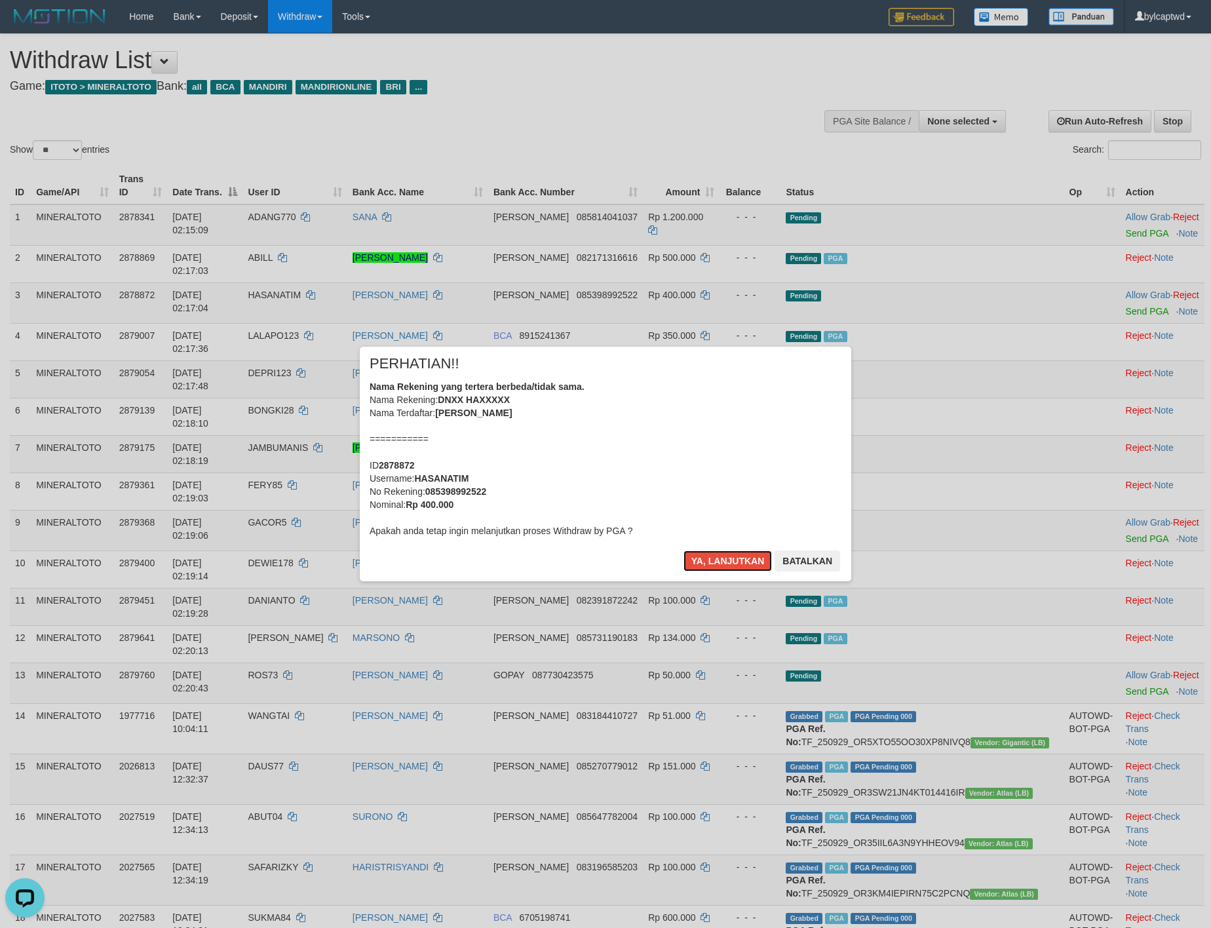
click at [683, 550] on button "Ya, lanjutkan" at bounding box center [727, 560] width 89 height 21
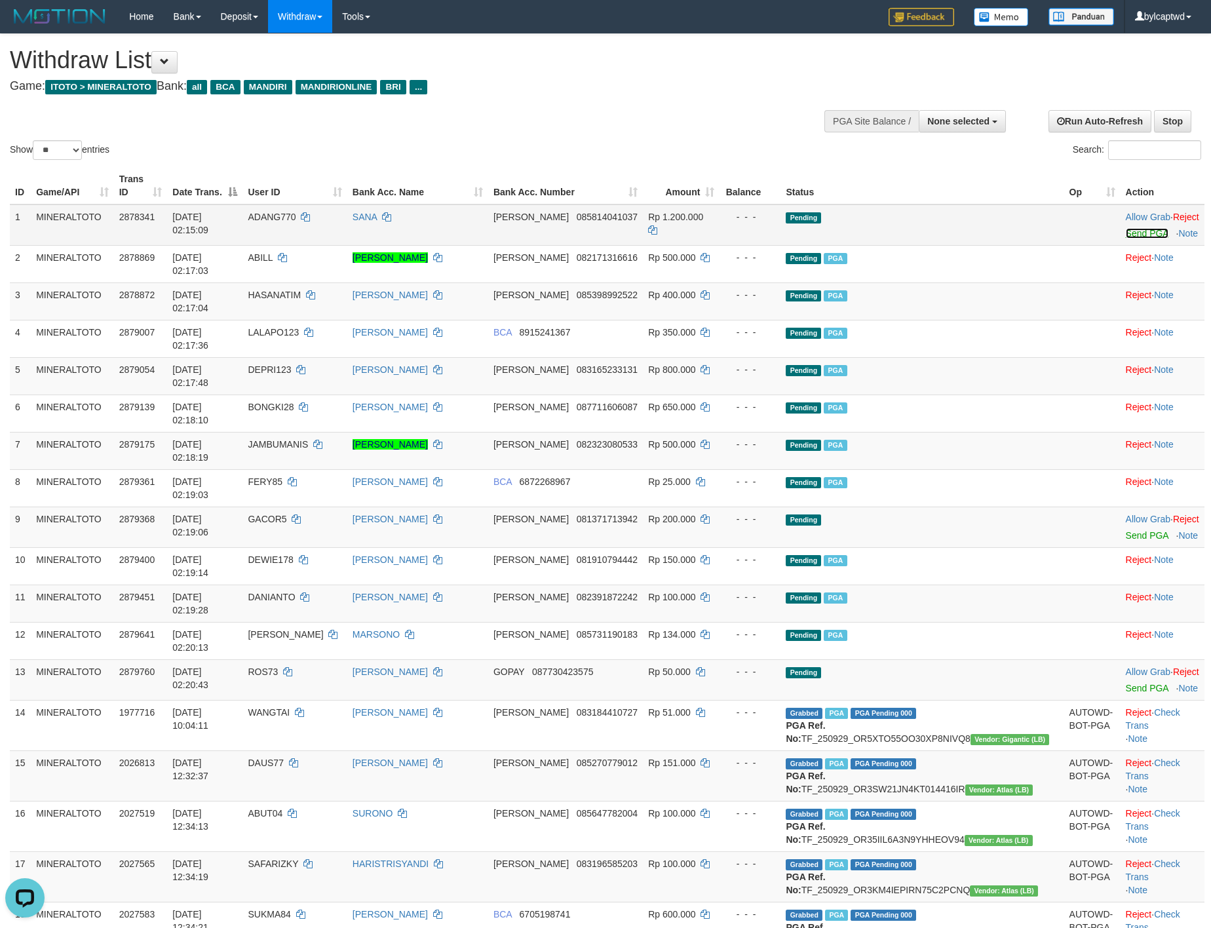
click at [1128, 228] on link "Send PGA" at bounding box center [1147, 233] width 43 height 10
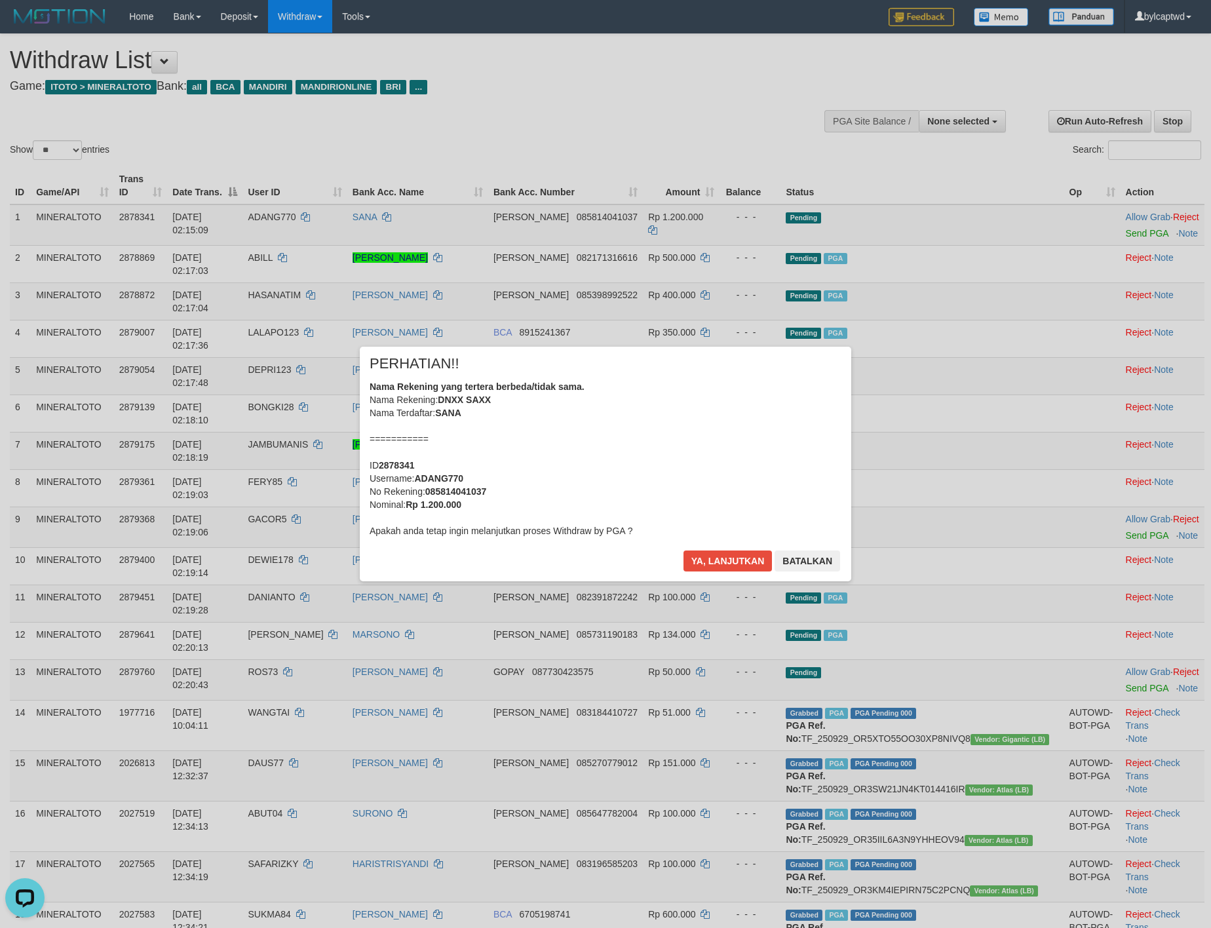
click at [771, 421] on div "Nama Rekening yang tertera berbeda/tidak sama. Nama Rekening: DNXX SAXX Nama Te…" at bounding box center [606, 458] width 472 height 157
click at [683, 550] on button "Ya, lanjutkan" at bounding box center [727, 560] width 89 height 21
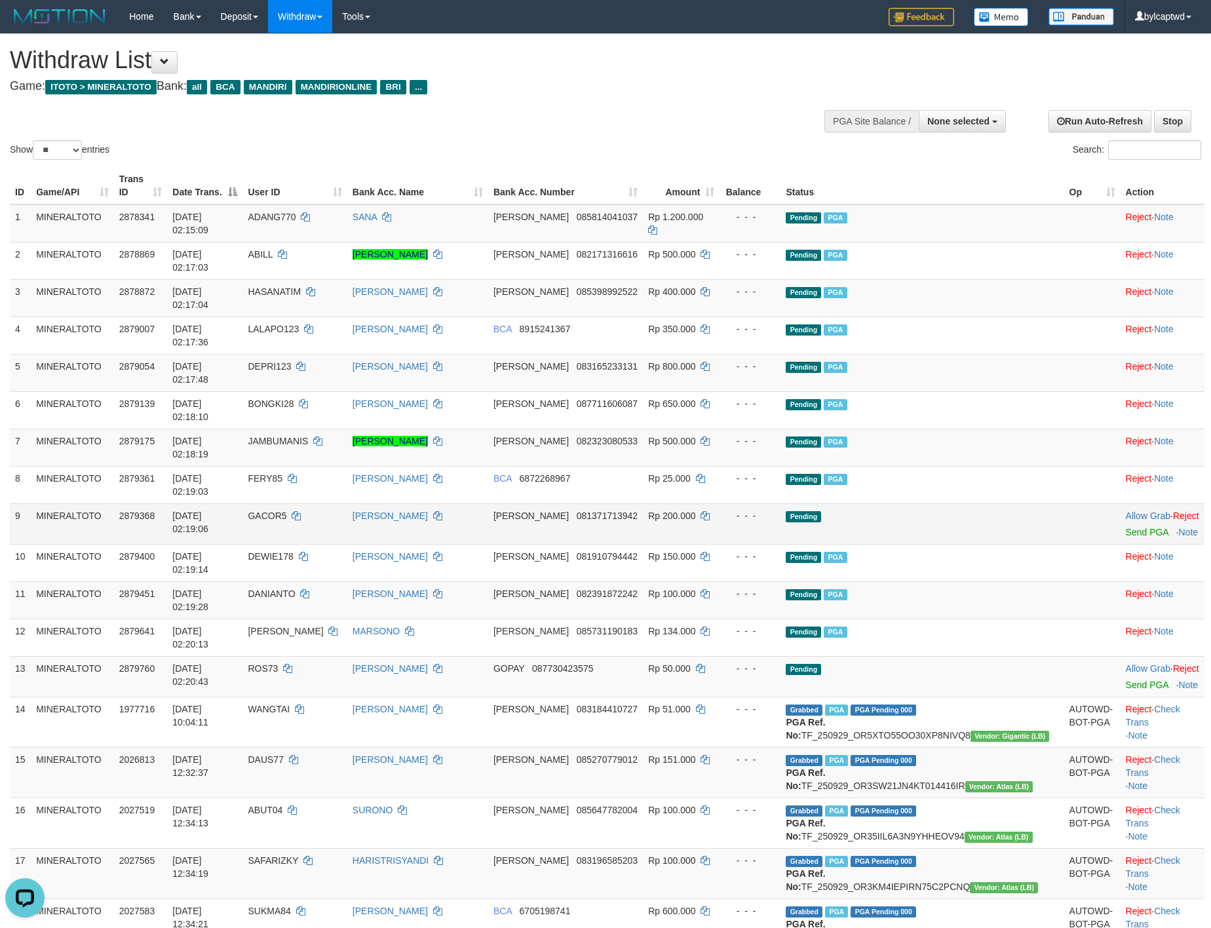
click at [993, 503] on td "Pending" at bounding box center [921, 523] width 283 height 41
click at [1126, 679] on link "Send PGA" at bounding box center [1147, 684] width 43 height 10
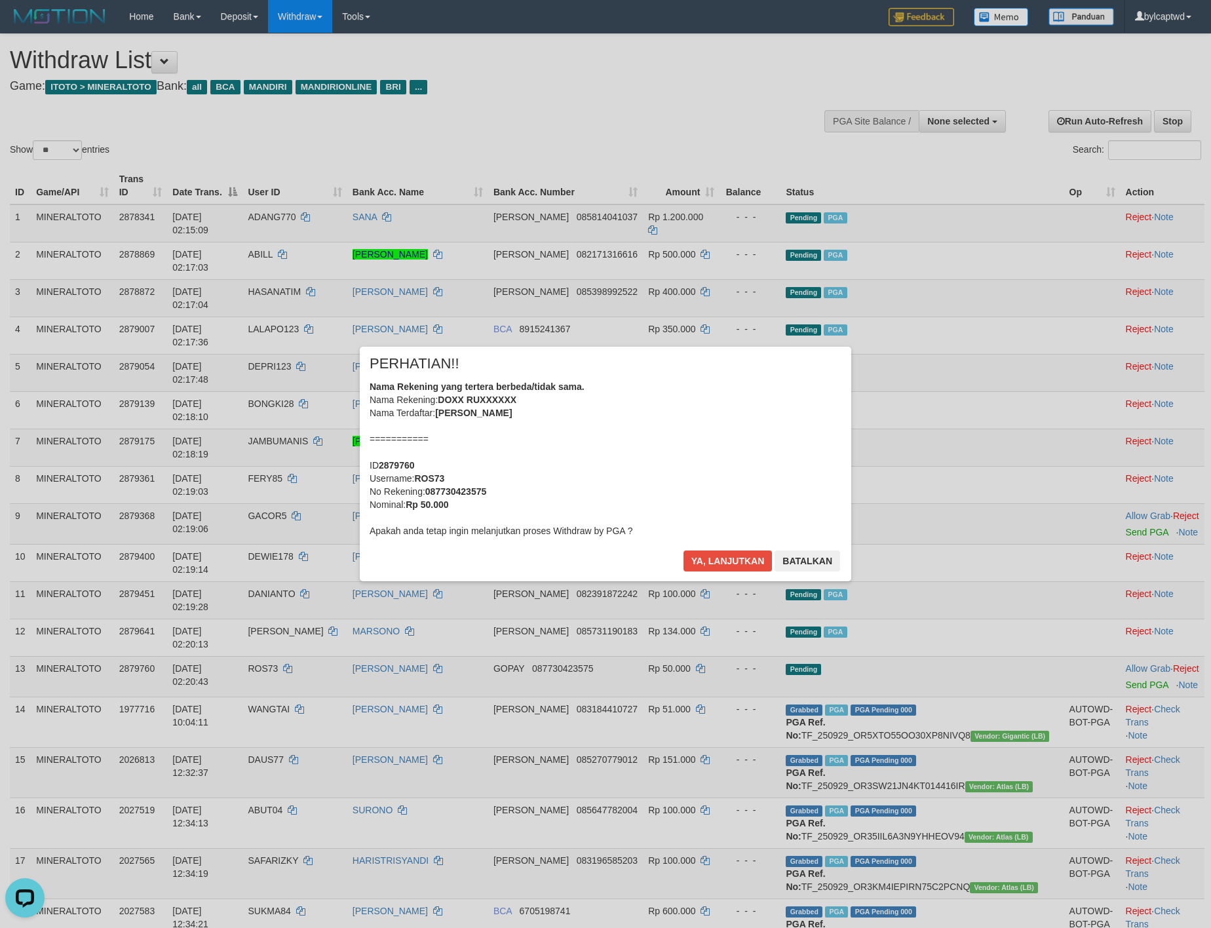
click at [698, 419] on div "Nama Rekening yang tertera berbeda/tidak sama. Nama Rekening: DOXX RUXXXXXX Nam…" at bounding box center [606, 458] width 472 height 157
click at [683, 550] on button "Ya, lanjutkan" at bounding box center [727, 560] width 89 height 21
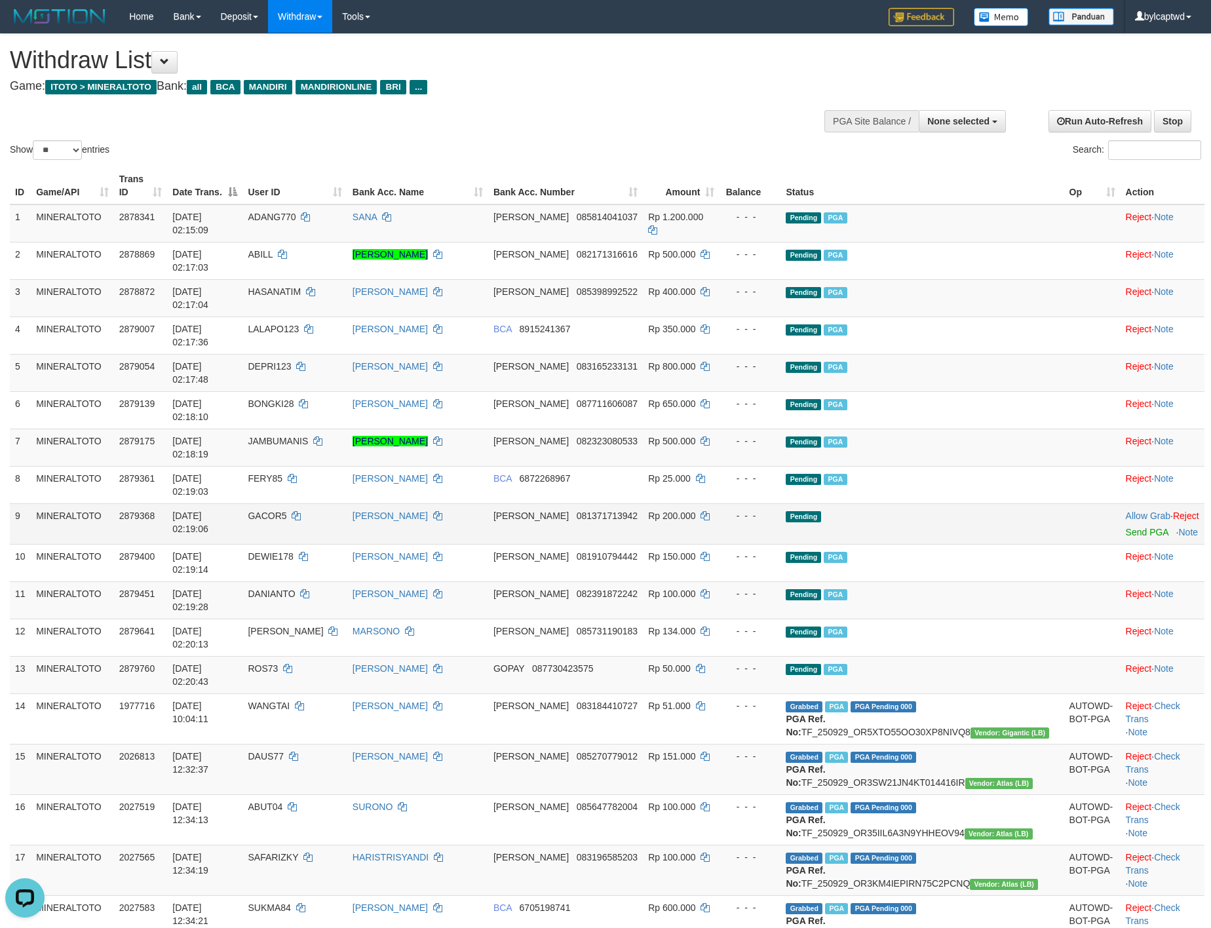
click at [286, 510] on span "GACOR5" at bounding box center [267, 515] width 39 height 10
copy span "GACOR5"
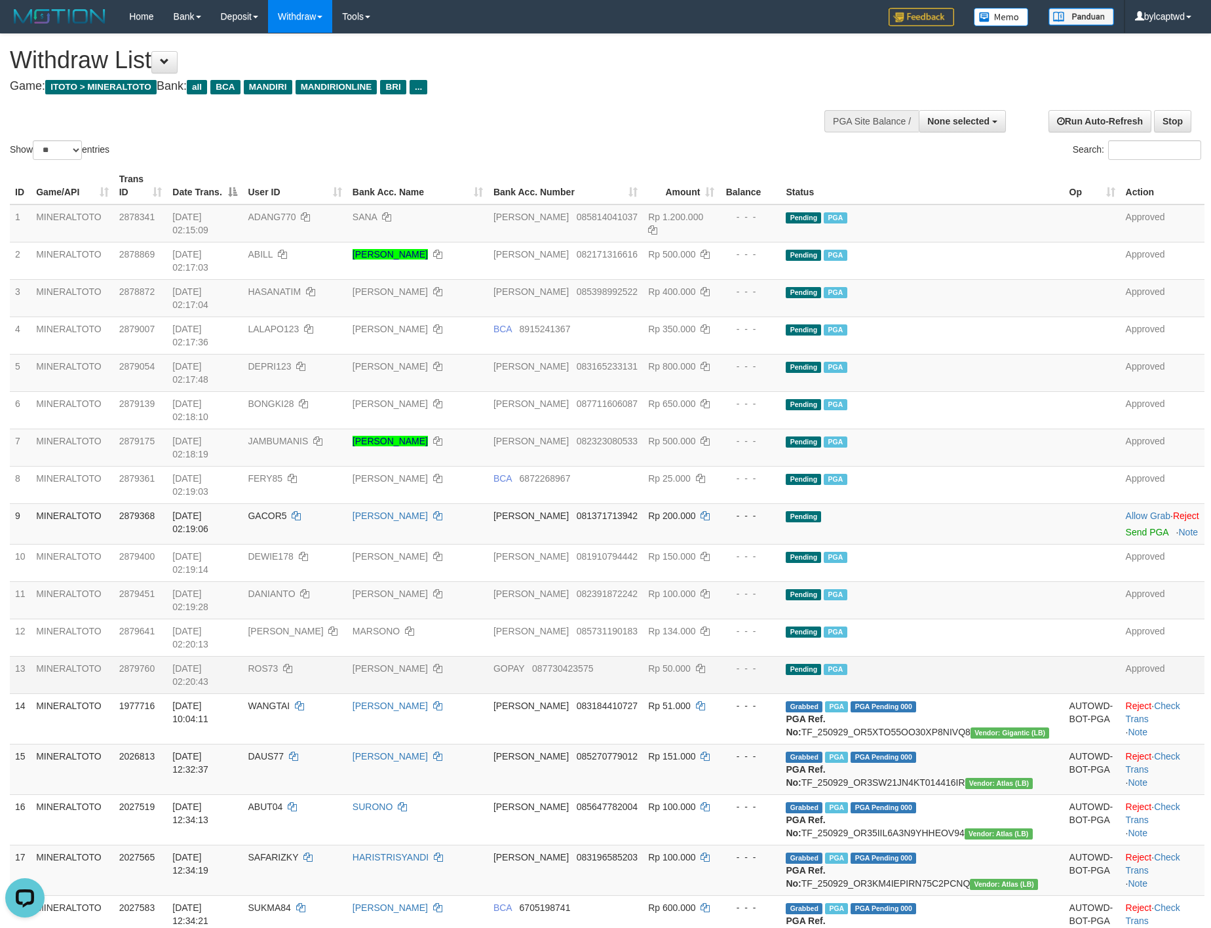
drag, startPoint x: 643, startPoint y: 671, endPoint x: 544, endPoint y: 518, distance: 182.5
click at [643, 794] on td "DANA 085647782004" at bounding box center [565, 819] width 155 height 50
